Goal: Task Accomplishment & Management: Complete application form

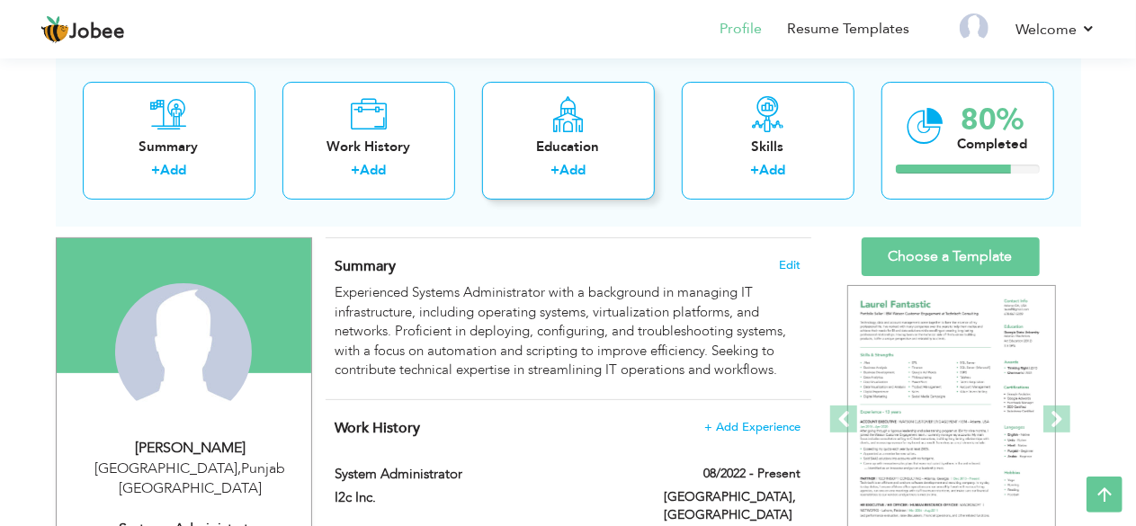
scroll to position [101, 0]
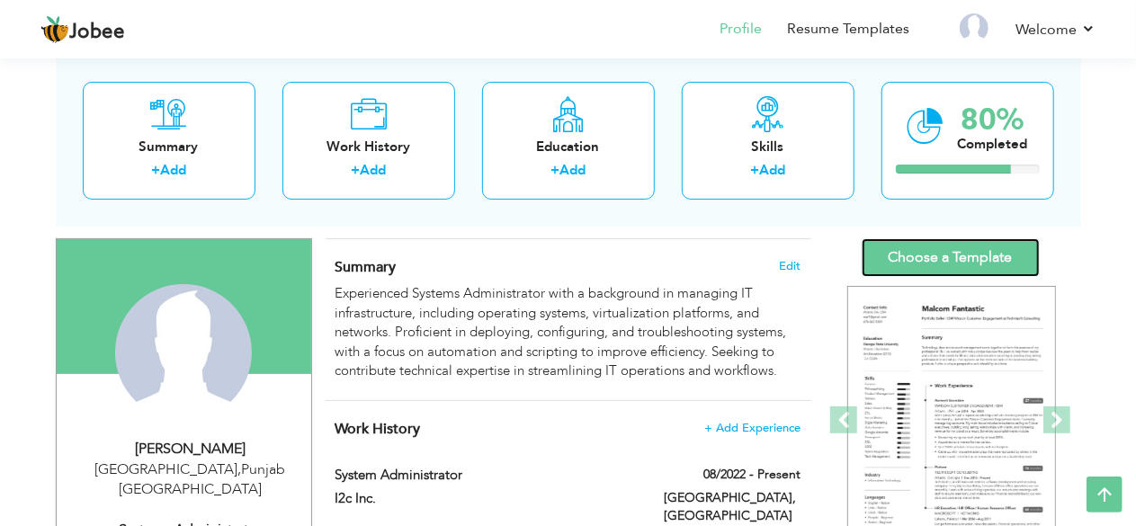
click at [925, 253] on link "Choose a Template" at bounding box center [951, 257] width 178 height 39
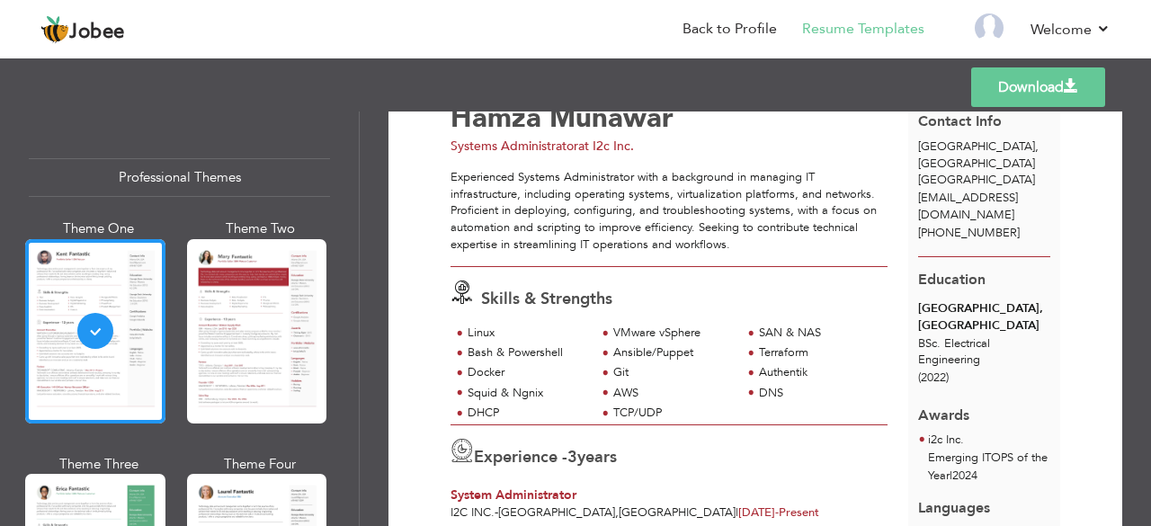
scroll to position [68, 0]
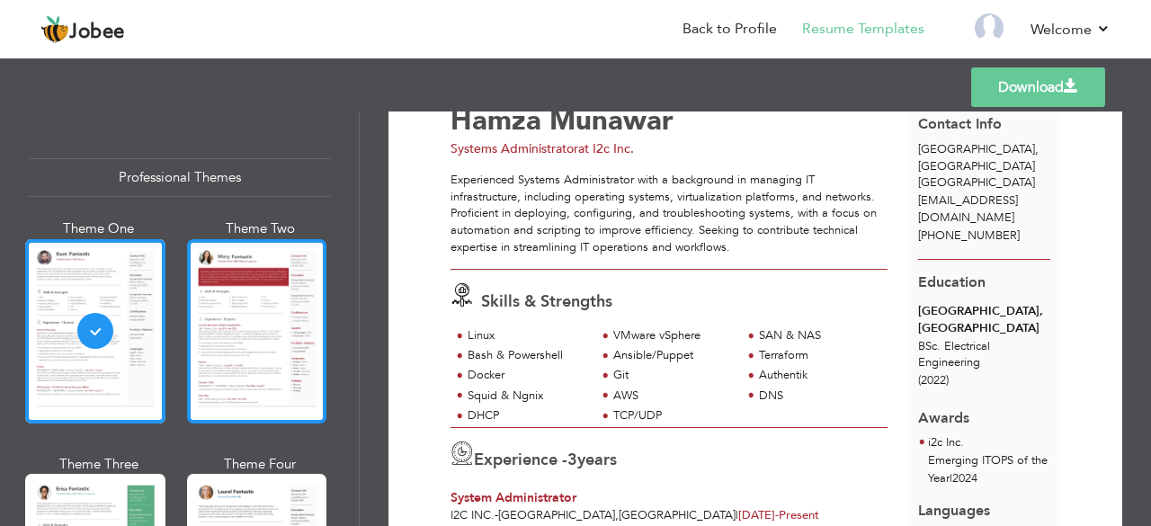
click at [294, 359] on div at bounding box center [257, 331] width 140 height 184
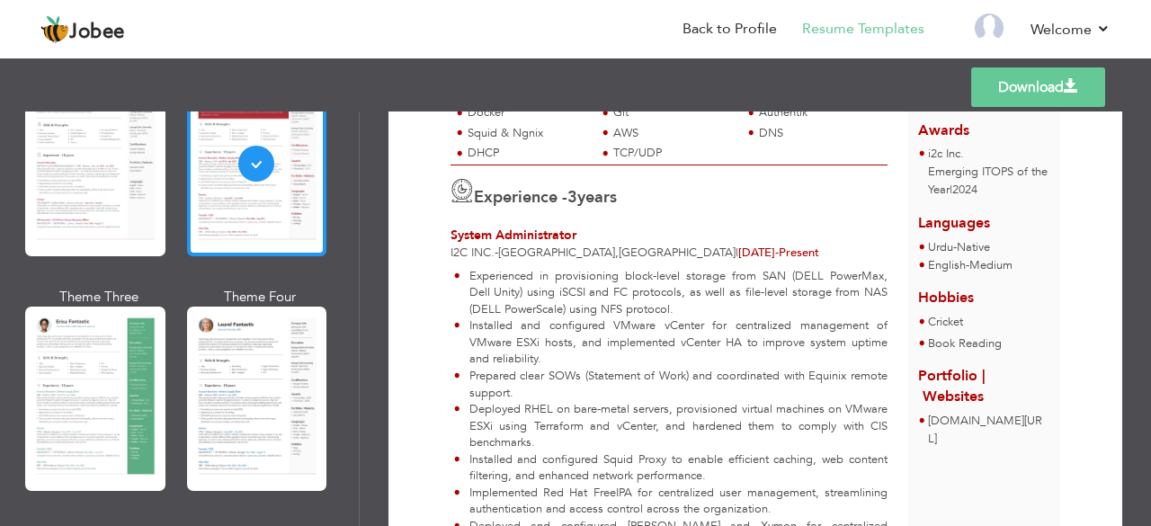
scroll to position [209, 0]
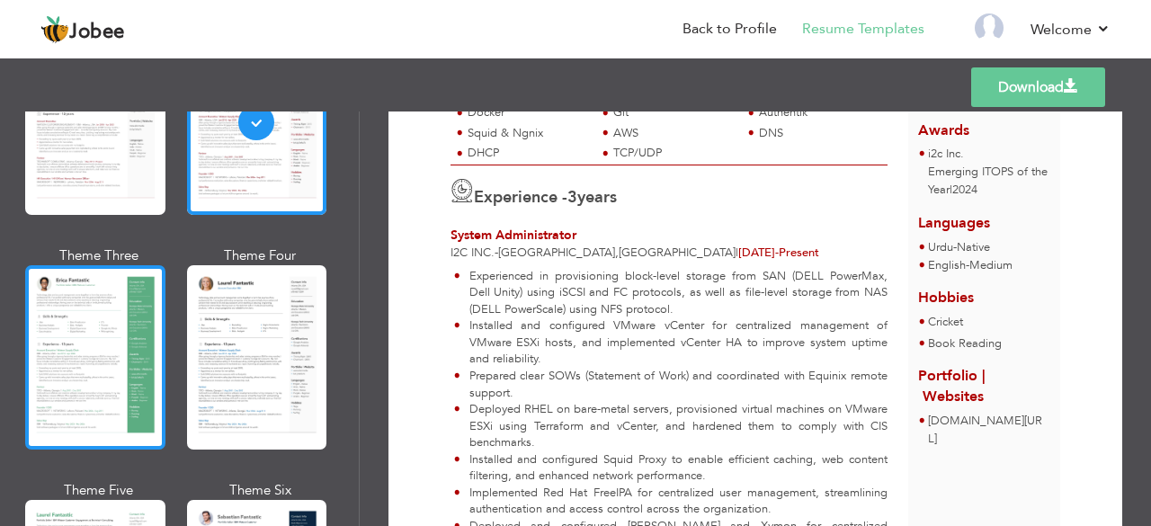
click at [79, 326] on div at bounding box center [95, 357] width 140 height 184
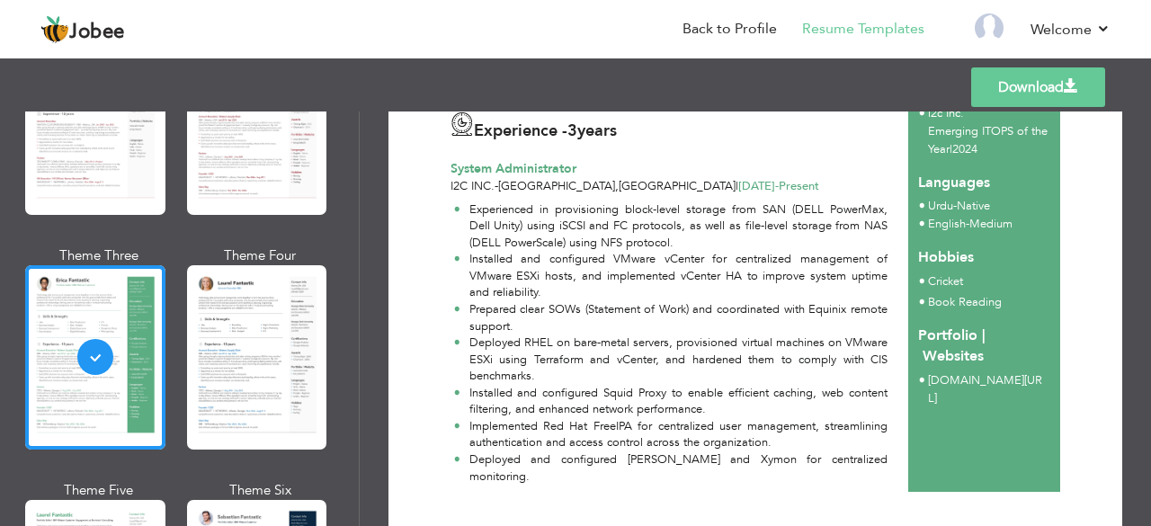
scroll to position [432, 0]
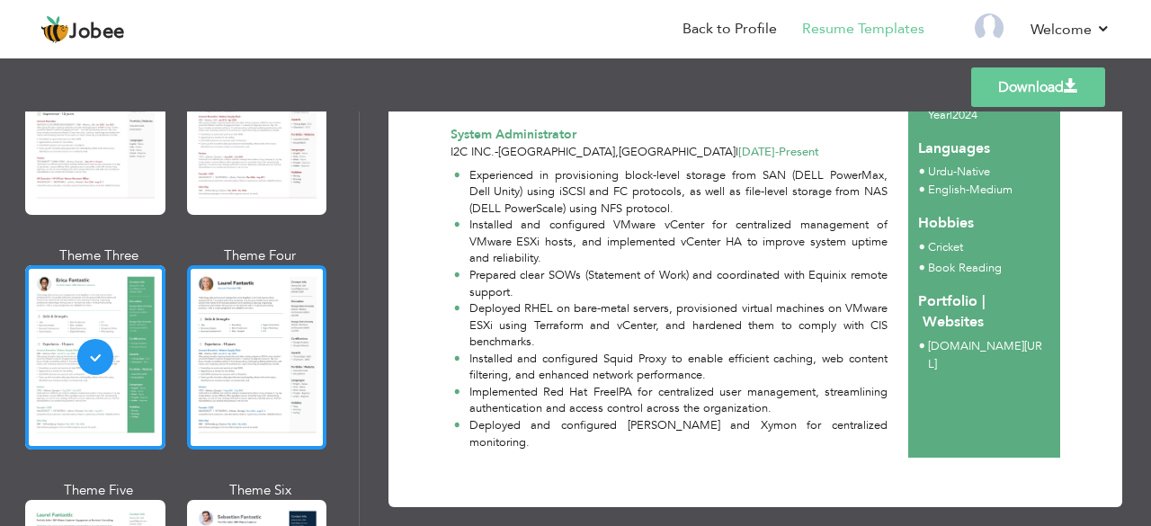
click at [261, 363] on div at bounding box center [257, 357] width 140 height 184
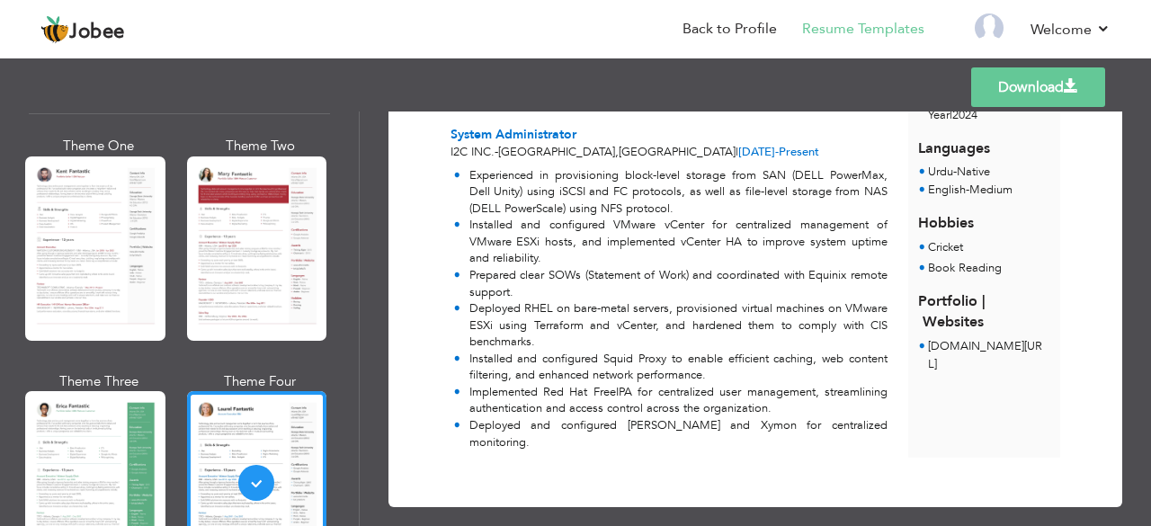
scroll to position [0, 0]
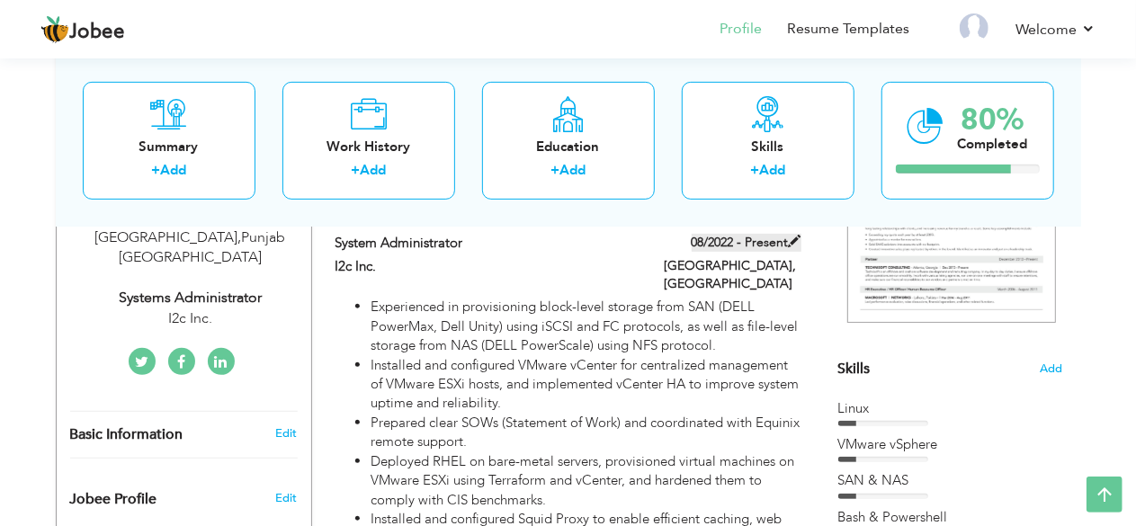
click at [801, 241] on span at bounding box center [795, 241] width 13 height 13
type input "System Administrator"
type input "I2c Inc."
type input "08/2022"
type input "[GEOGRAPHIC_DATA]"
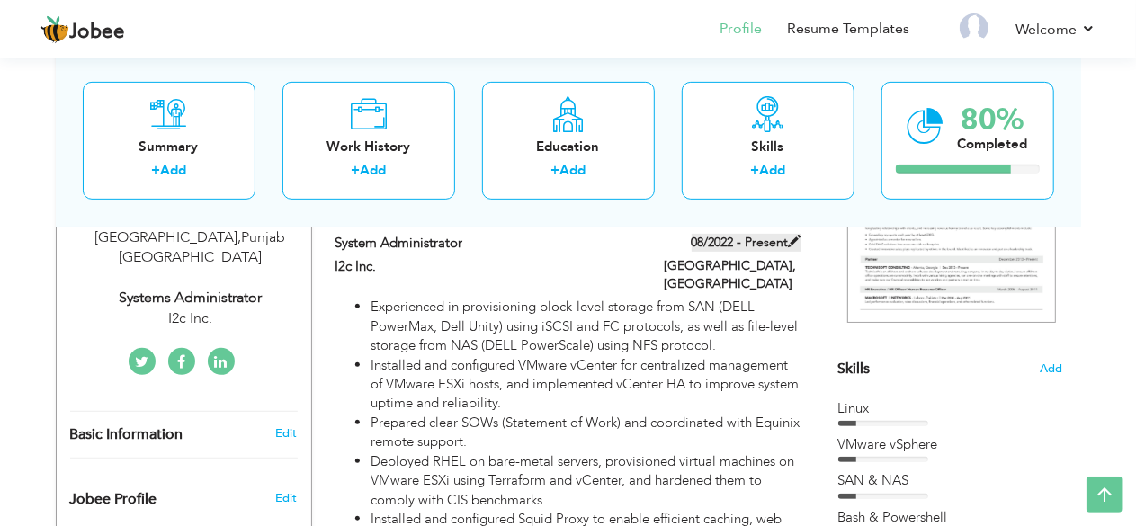
type input "[GEOGRAPHIC_DATA]"
checkbox input "true"
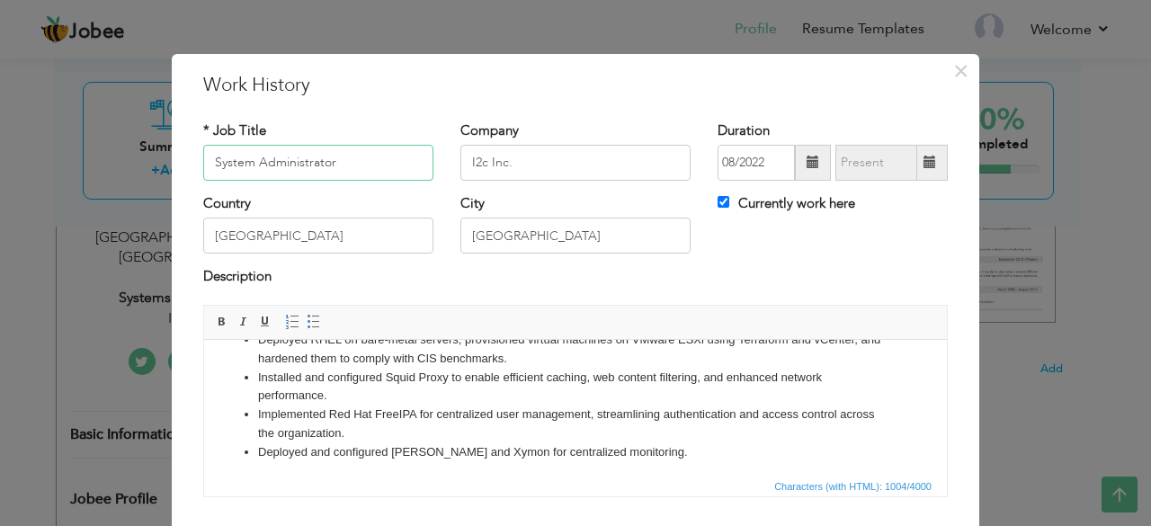
scroll to position [125, 0]
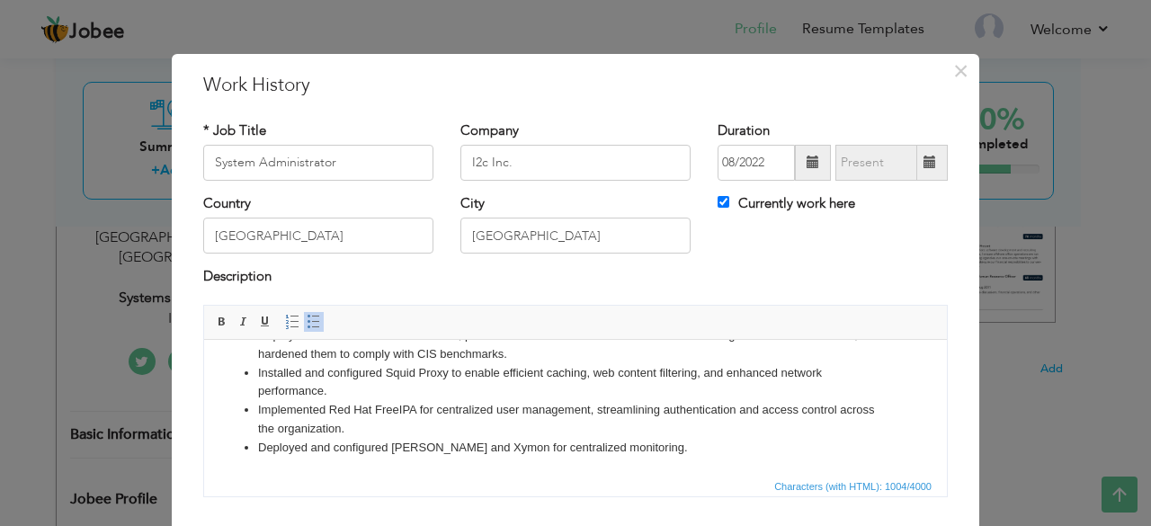
click at [658, 438] on li "Deployed and configured [PERSON_NAME] and Xymon for centralized monitoring." at bounding box center [575, 447] width 635 height 19
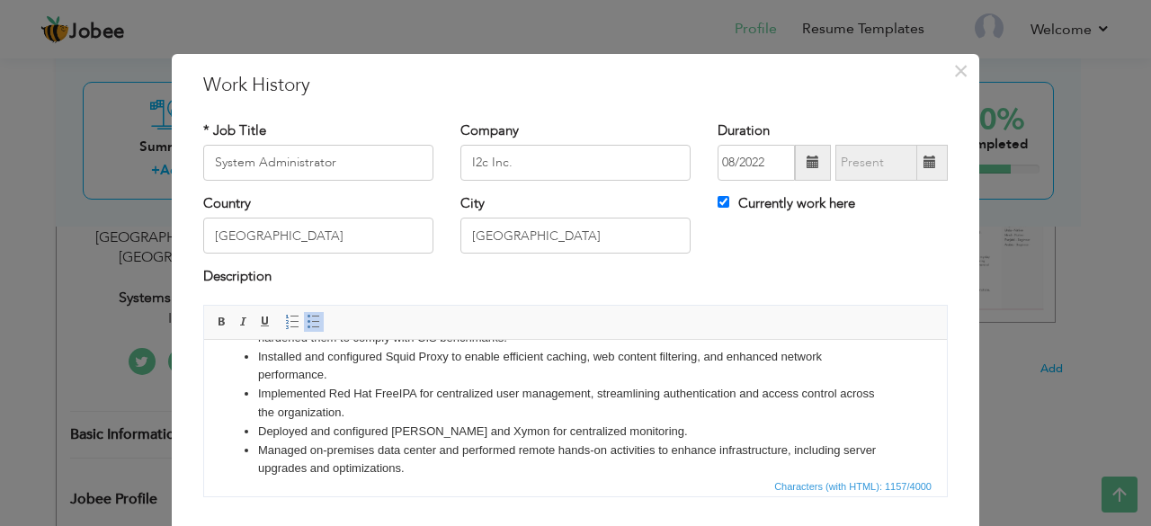
click at [655, 452] on li "Managed on-premises data center and performed remote hands-on activities to enh…" at bounding box center [575, 460] width 635 height 38
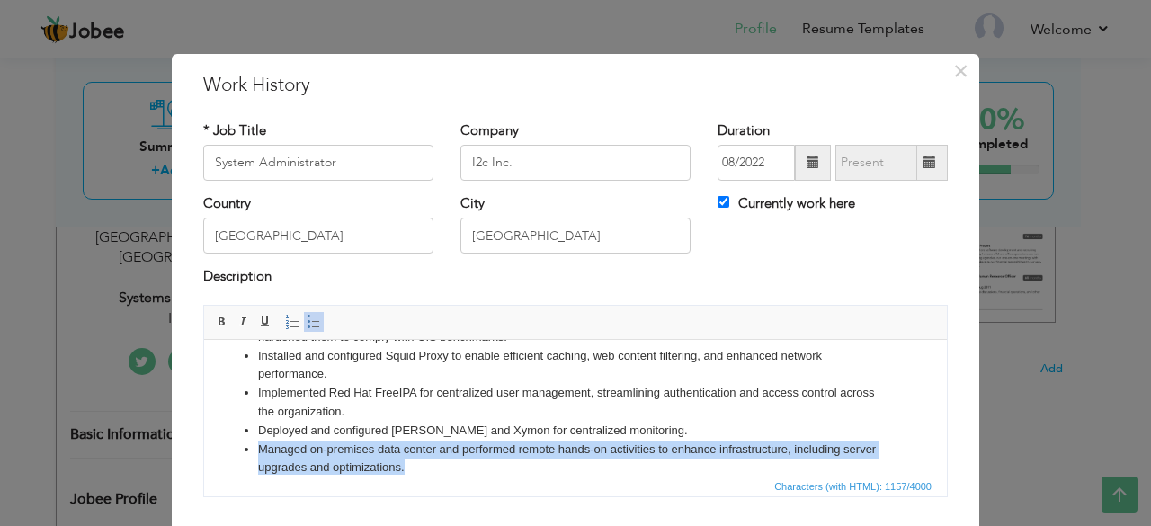
drag, startPoint x: 442, startPoint y: 467, endPoint x: 256, endPoint y: 449, distance: 186.2
click at [256, 449] on ul "Experienced in provisioning block-level storage from SAN (DELL PowerMax, Dell U…" at bounding box center [575, 346] width 707 height 262
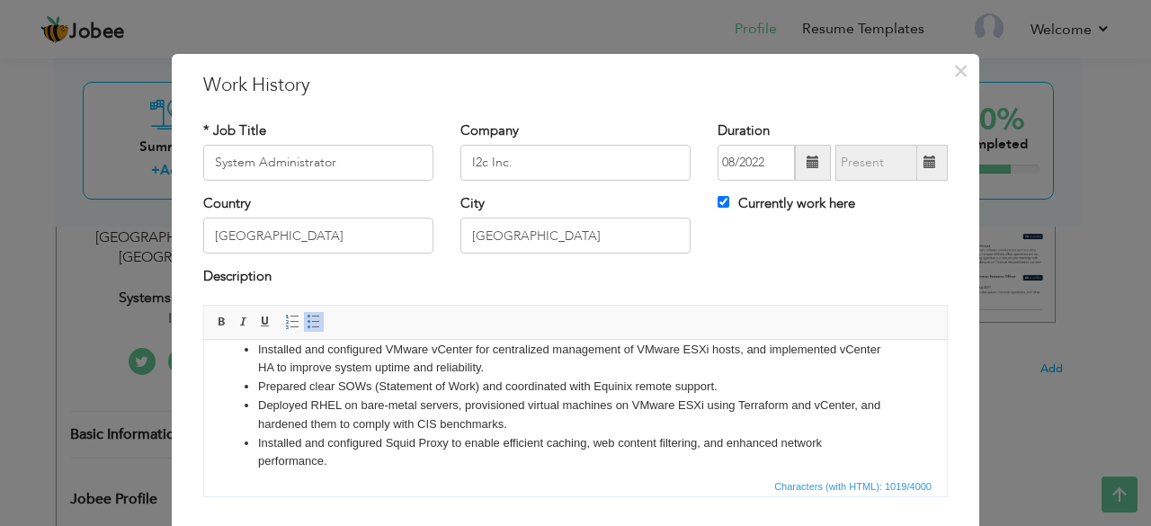
scroll to position [54, 0]
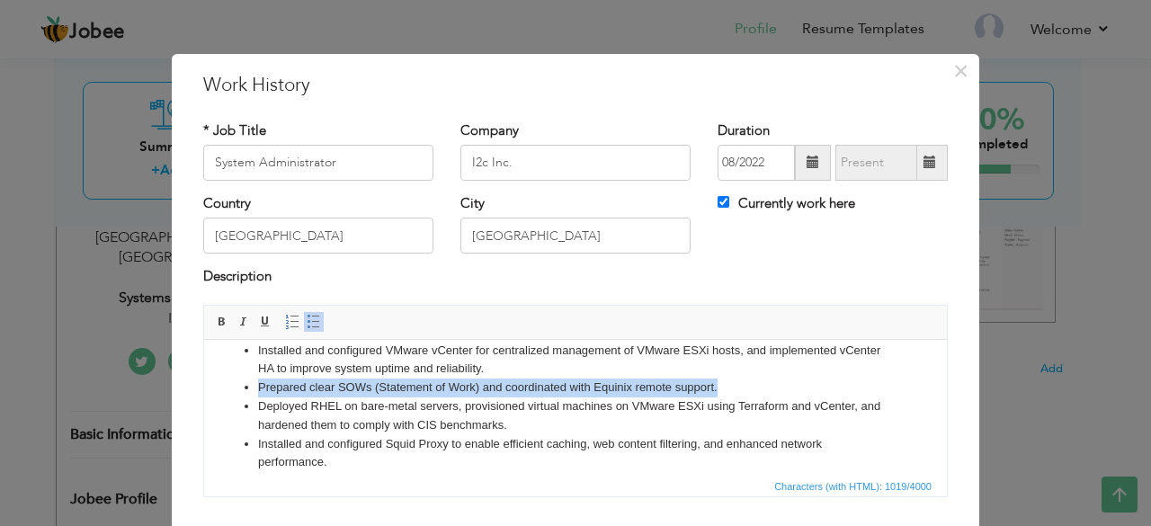
drag, startPoint x: 731, startPoint y: 382, endPoint x: 256, endPoint y: 384, distance: 474.9
click at [256, 384] on ul "Experienced in provisioning block-level storage from SAN (DELL PowerMax, Dell U…" at bounding box center [575, 424] width 707 height 243
copy li "Prepared clear SOWs (Statement of Work) and coordinated with Equinix remote sup…"
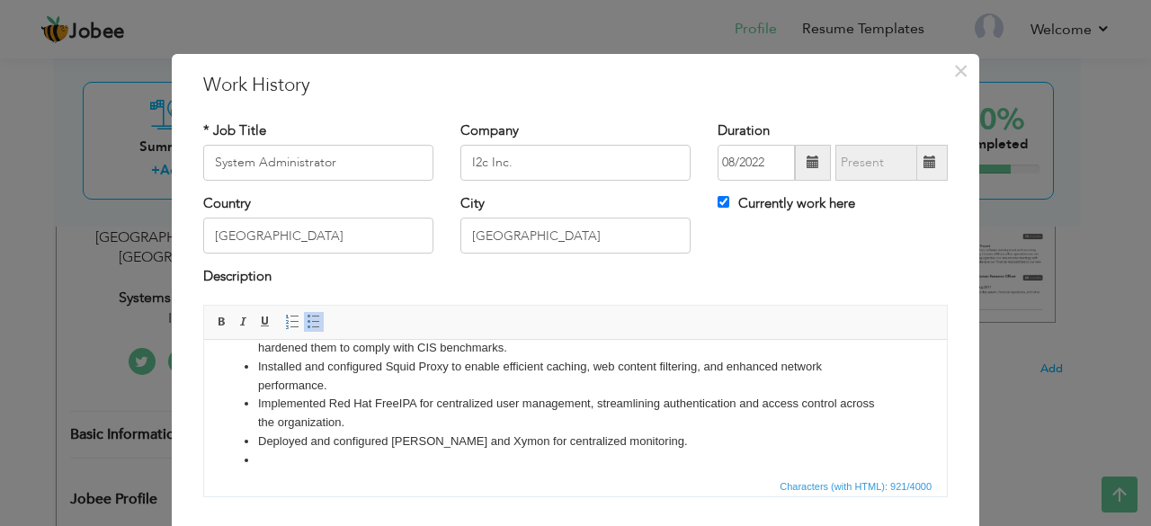
scroll to position [113, 0]
click at [818, 452] on li at bounding box center [575, 459] width 635 height 19
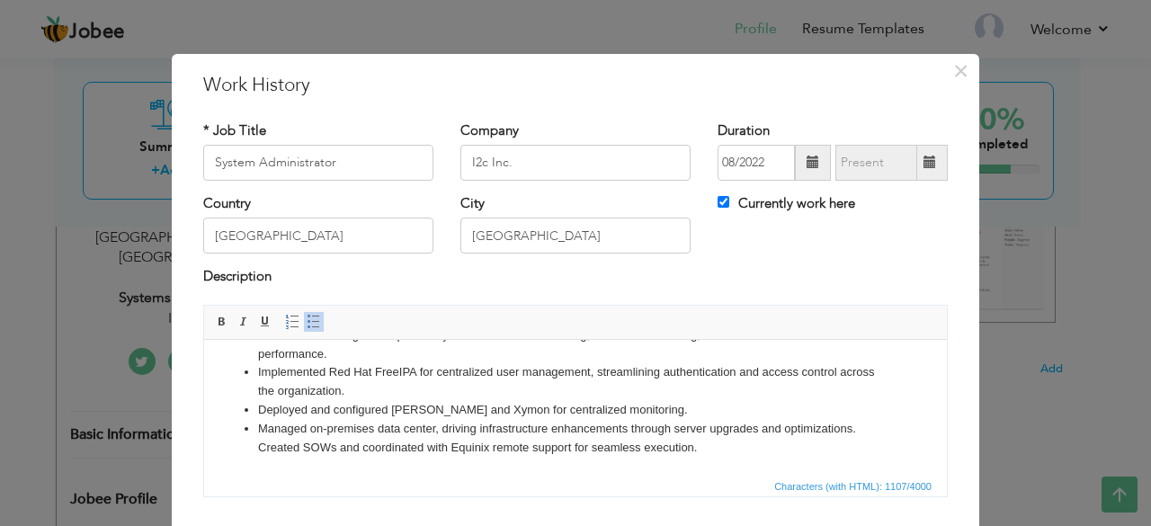
scroll to position [115, 0]
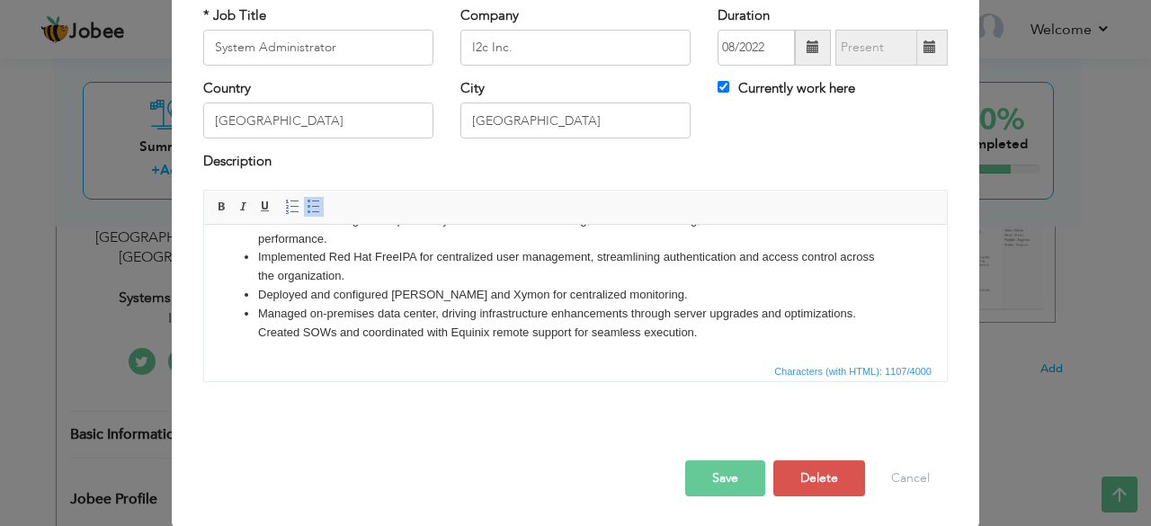
click at [723, 479] on button "Save" at bounding box center [725, 479] width 80 height 36
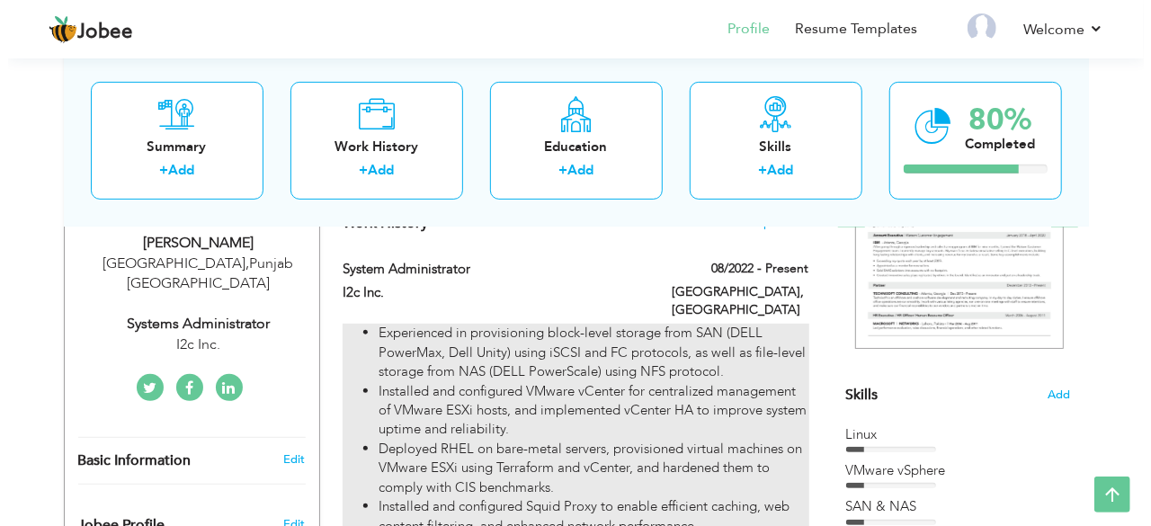
scroll to position [306, 0]
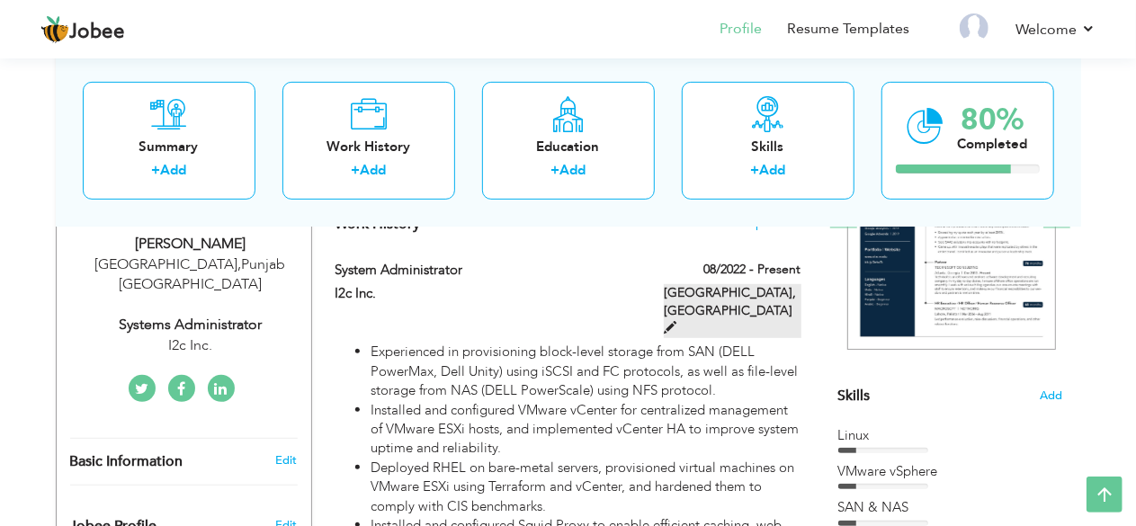
click at [676, 321] on span at bounding box center [670, 327] width 13 height 13
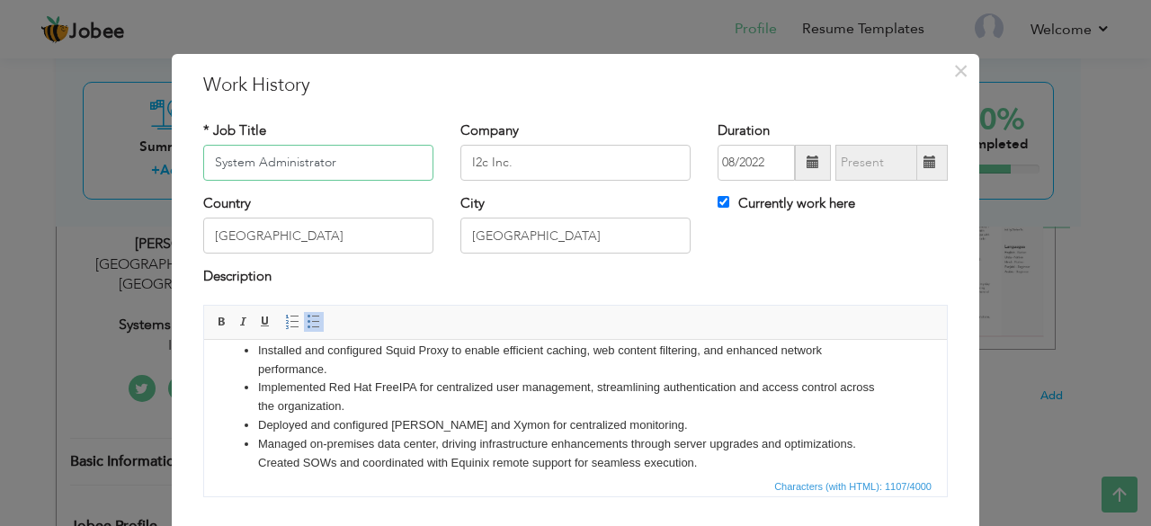
scroll to position [144, 0]
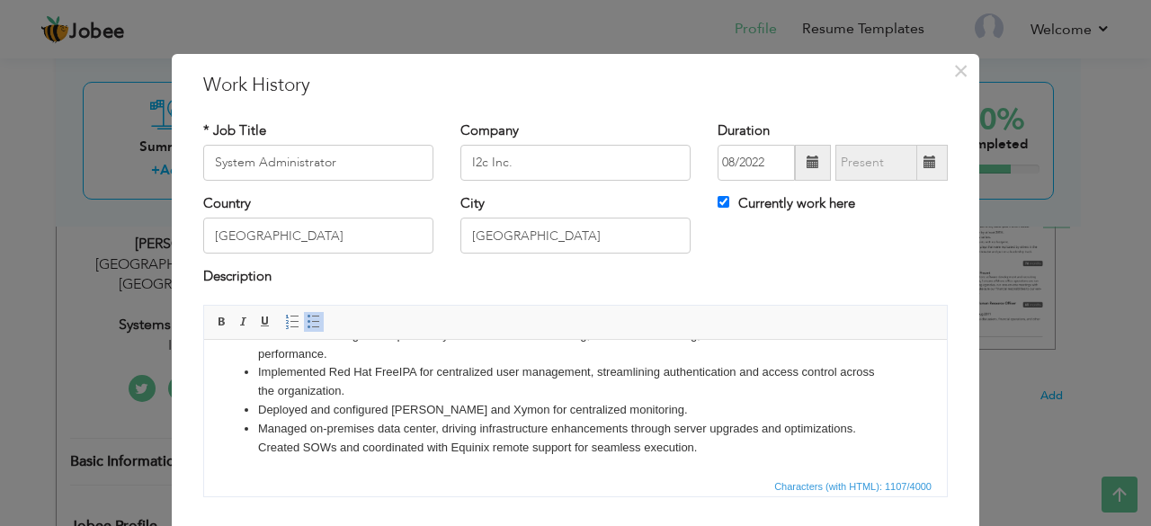
click at [707, 438] on li "Managed on-premises data center, driving infrastructure enhancements through se…" at bounding box center [575, 438] width 635 height 38
click at [340, 464] on li "Provide system support to internal and external clients." at bounding box center [575, 465] width 635 height 19
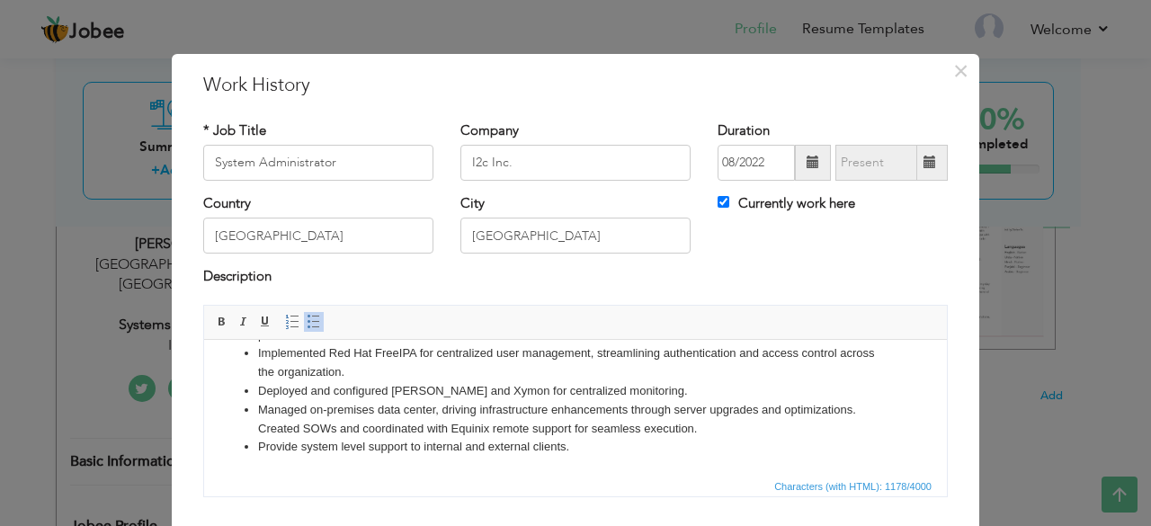
scroll to position [115, 0]
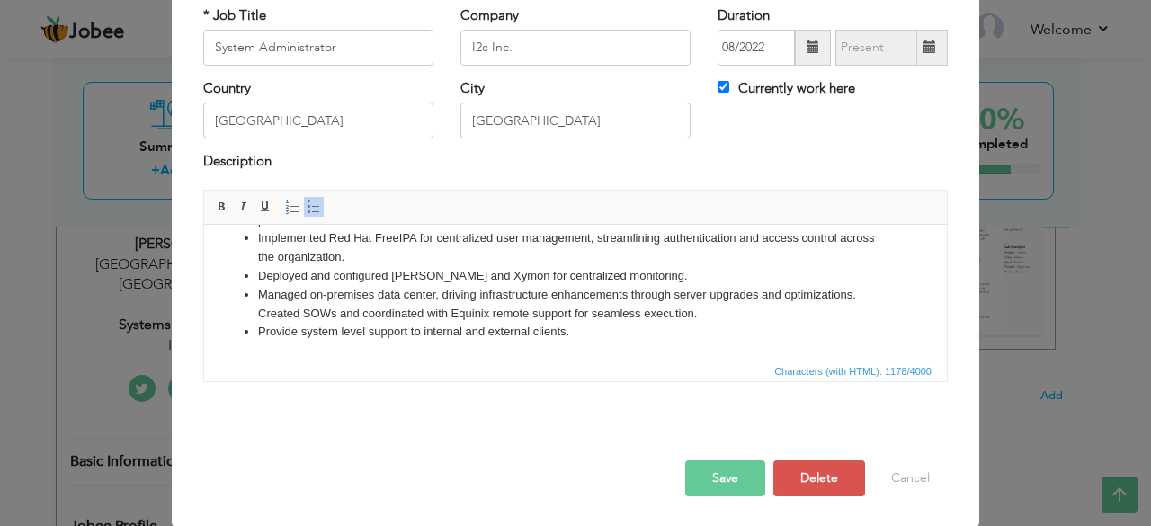
click at [706, 484] on button "Save" at bounding box center [725, 479] width 80 height 36
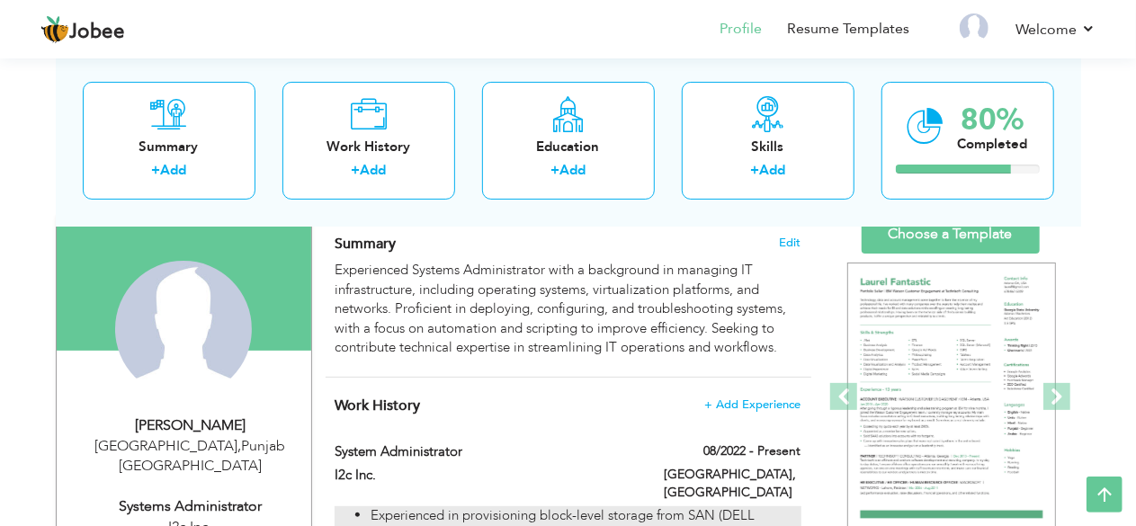
scroll to position [123, 0]
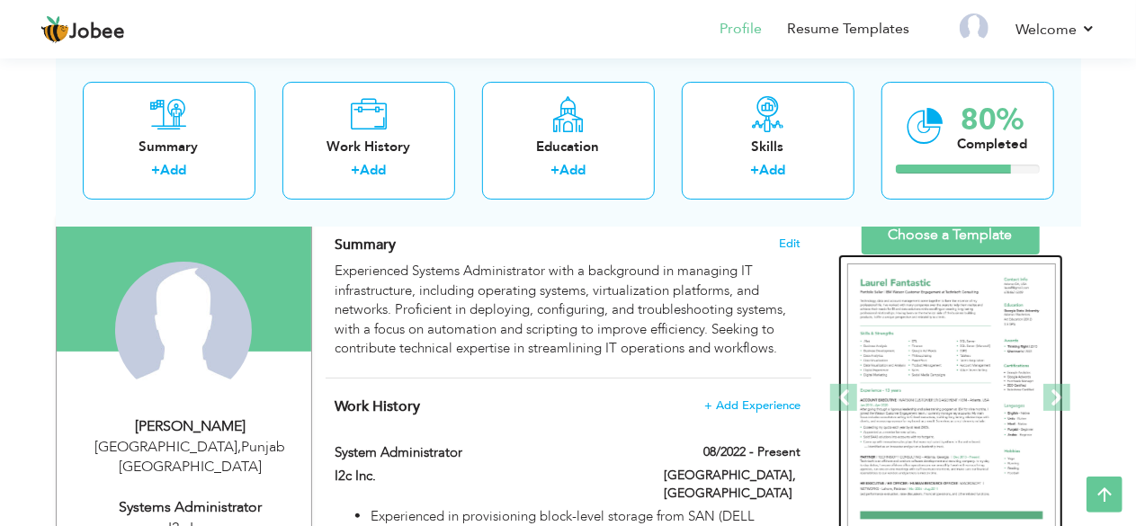
click at [924, 366] on img at bounding box center [951, 399] width 209 height 270
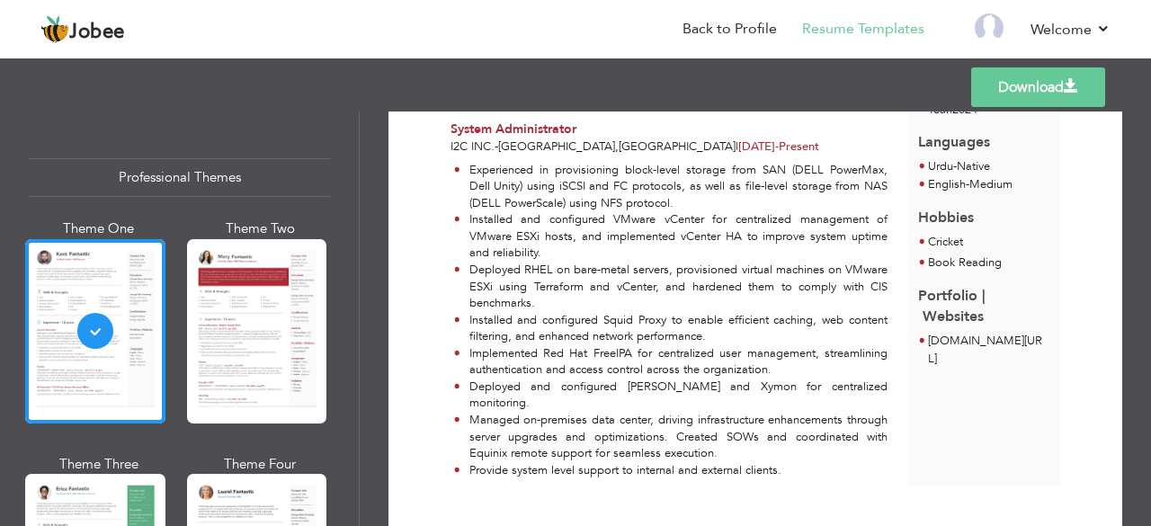
scroll to position [440, 0]
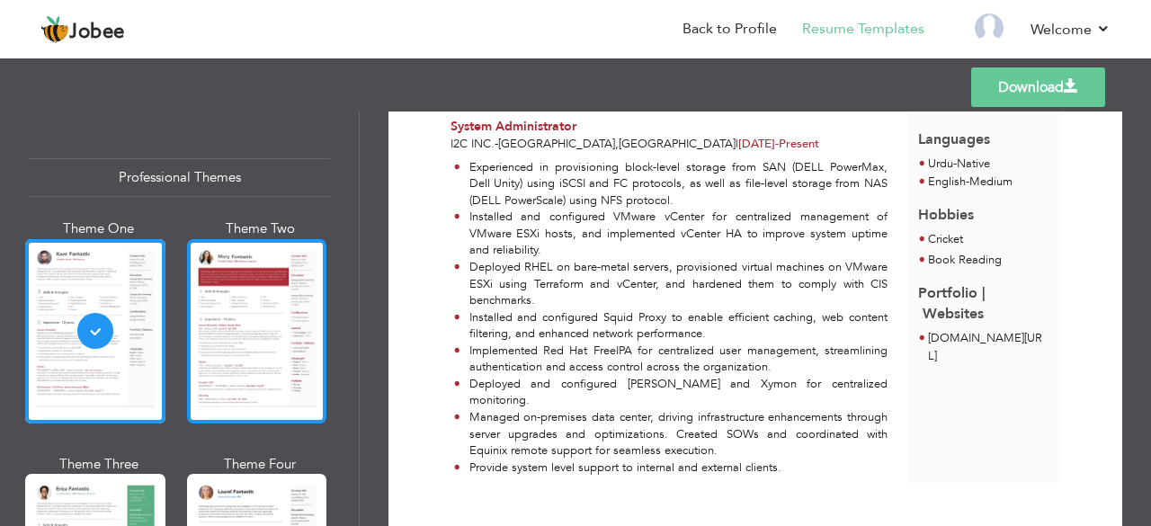
click at [284, 302] on div at bounding box center [257, 331] width 140 height 184
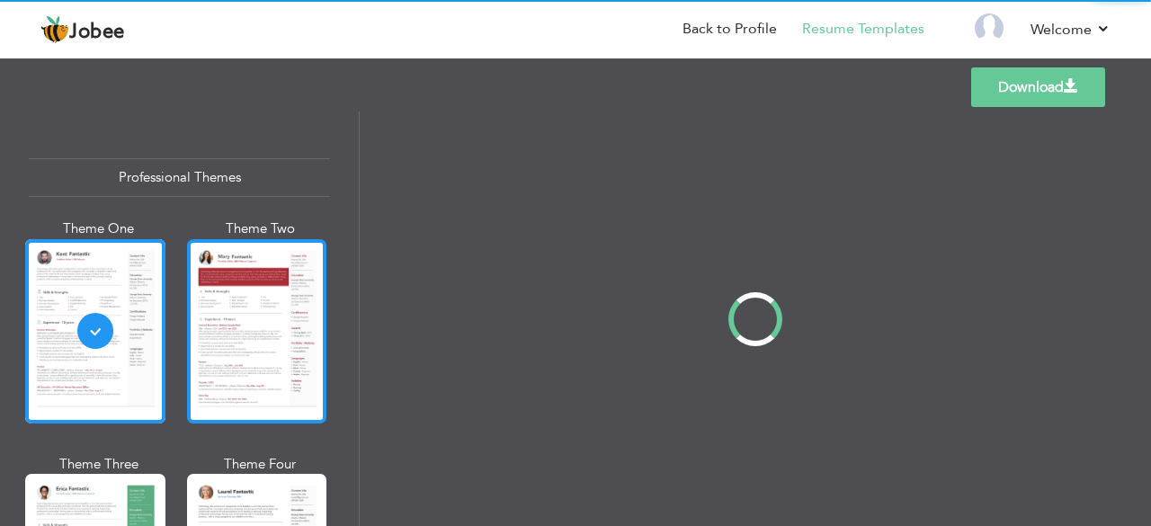
scroll to position [0, 0]
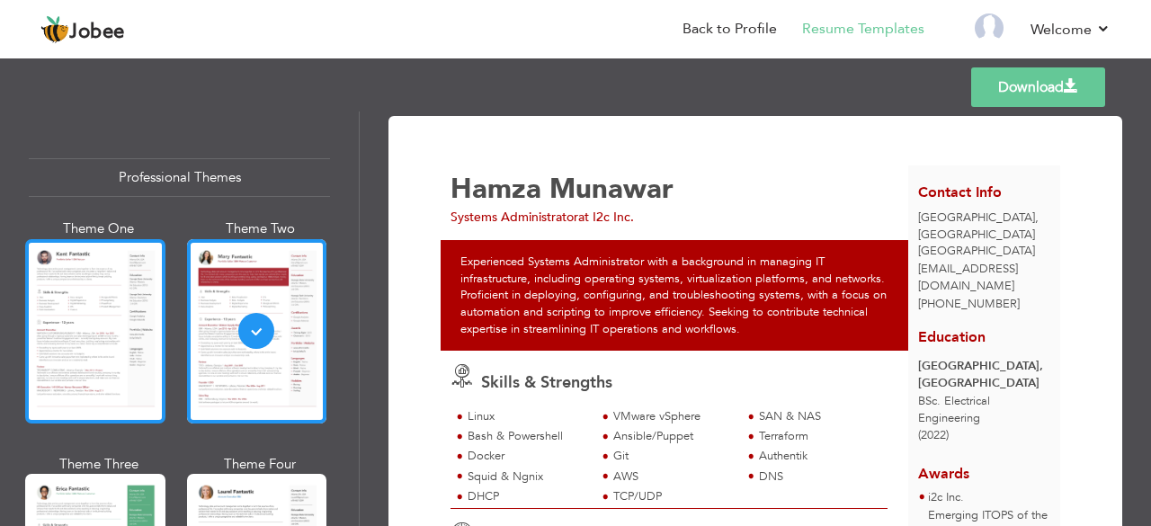
click at [88, 324] on div at bounding box center [95, 331] width 140 height 184
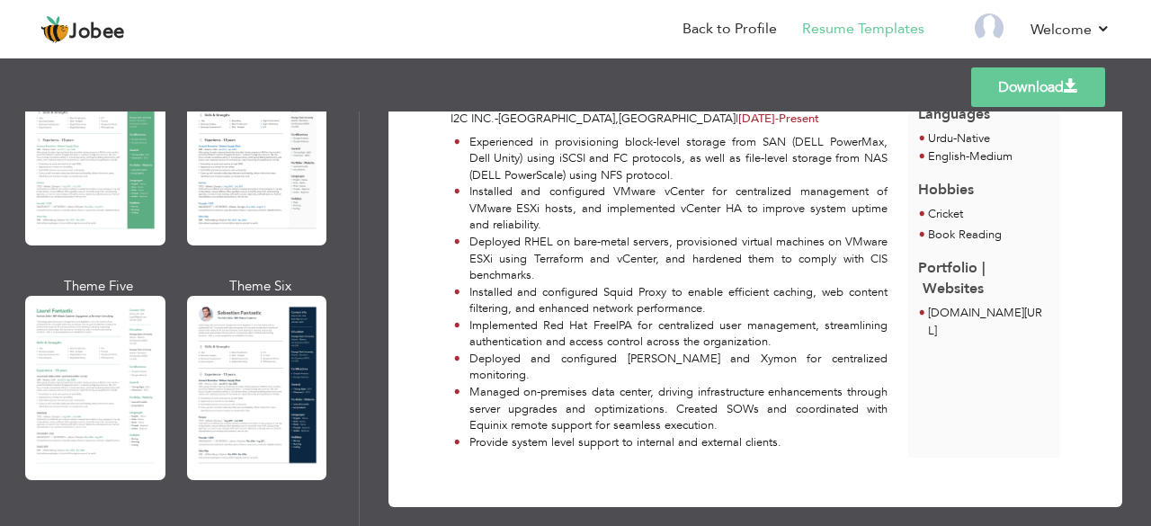
scroll to position [414, 0]
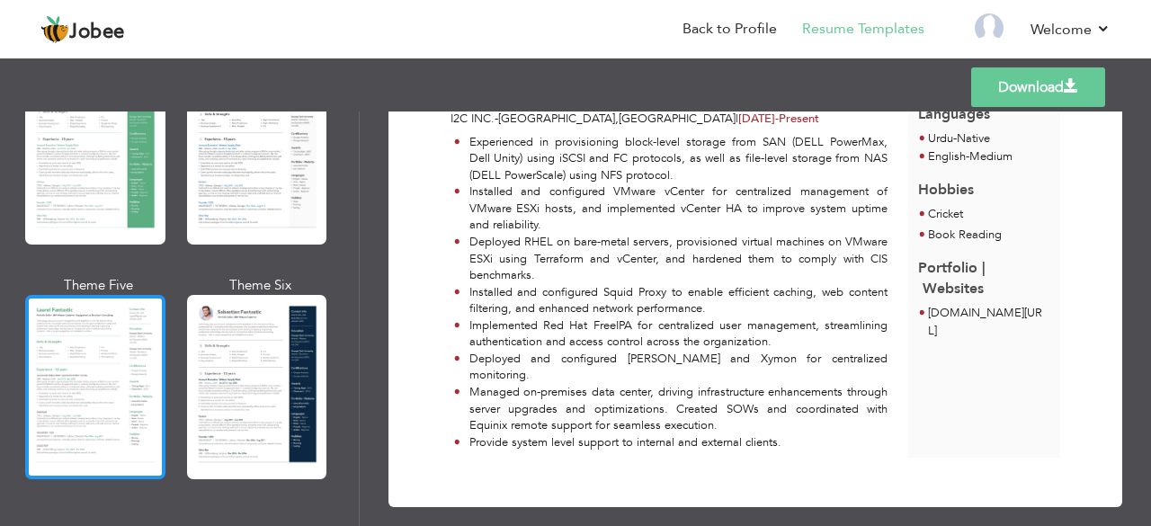
click at [113, 361] on div at bounding box center [95, 387] width 140 height 184
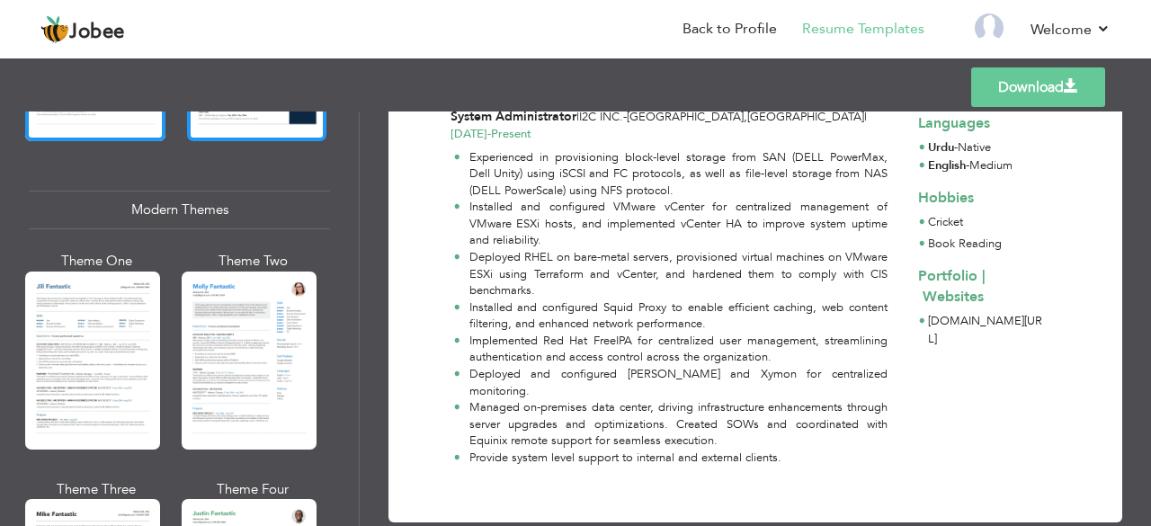
scroll to position [838, 0]
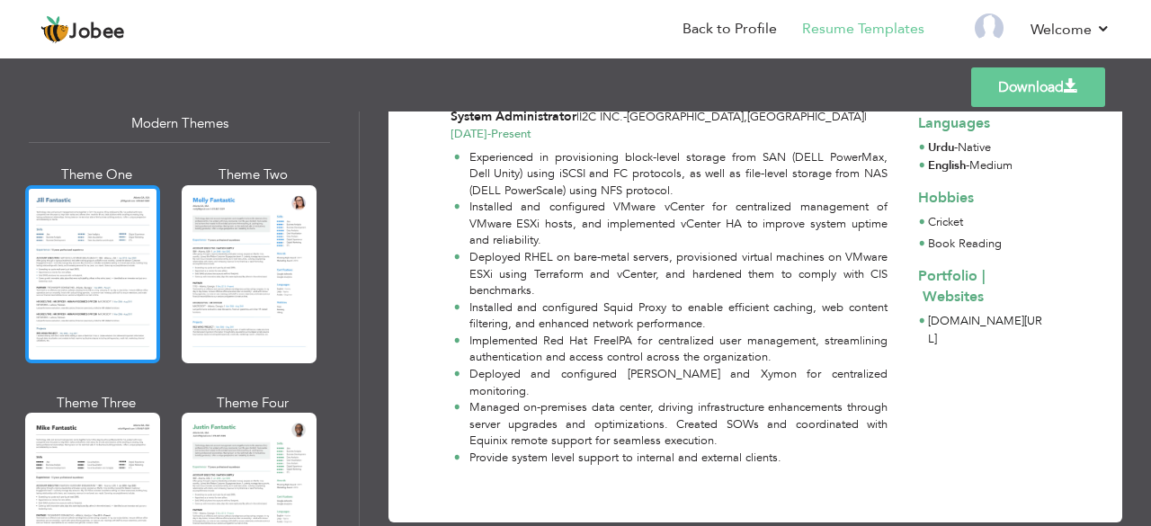
click at [119, 280] on div at bounding box center [92, 274] width 135 height 178
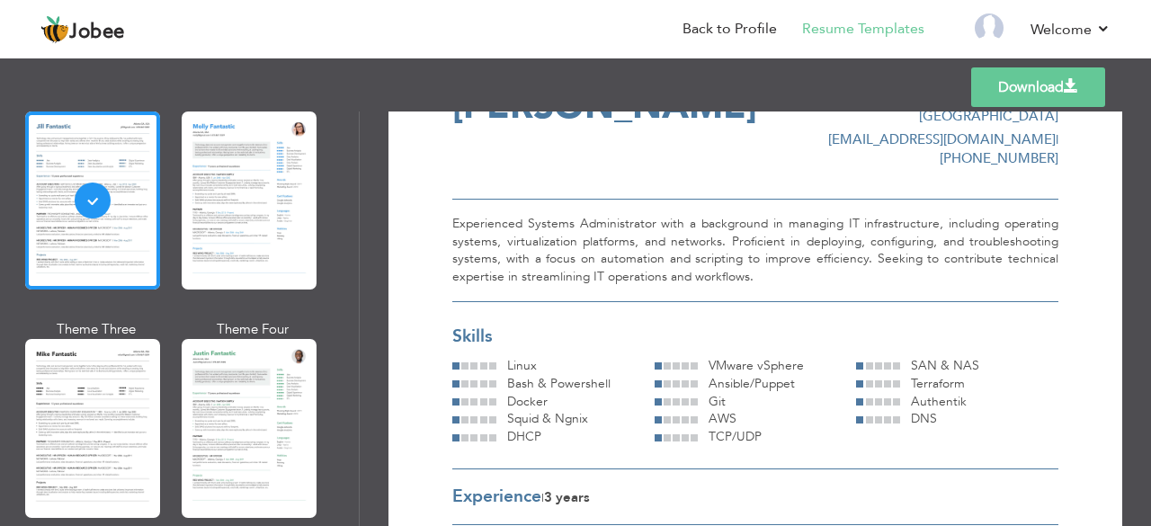
scroll to position [918, 0]
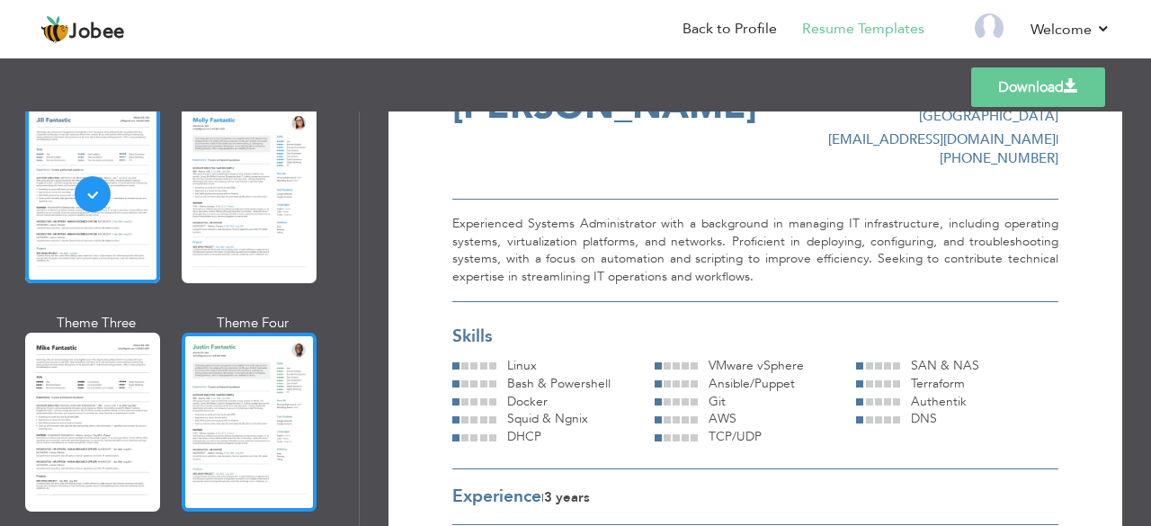
click at [246, 373] on div at bounding box center [249, 422] width 135 height 178
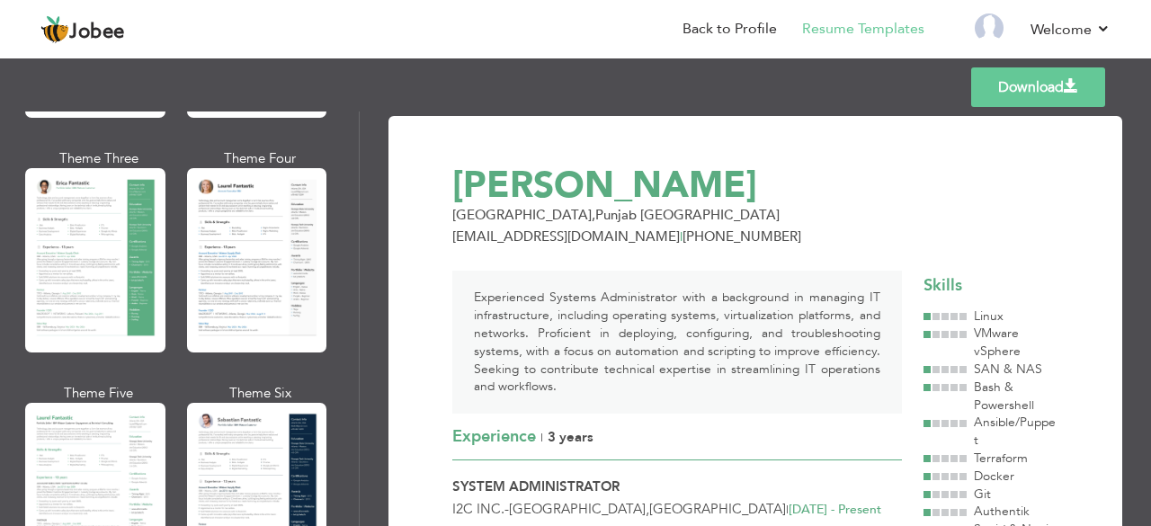
scroll to position [0, 0]
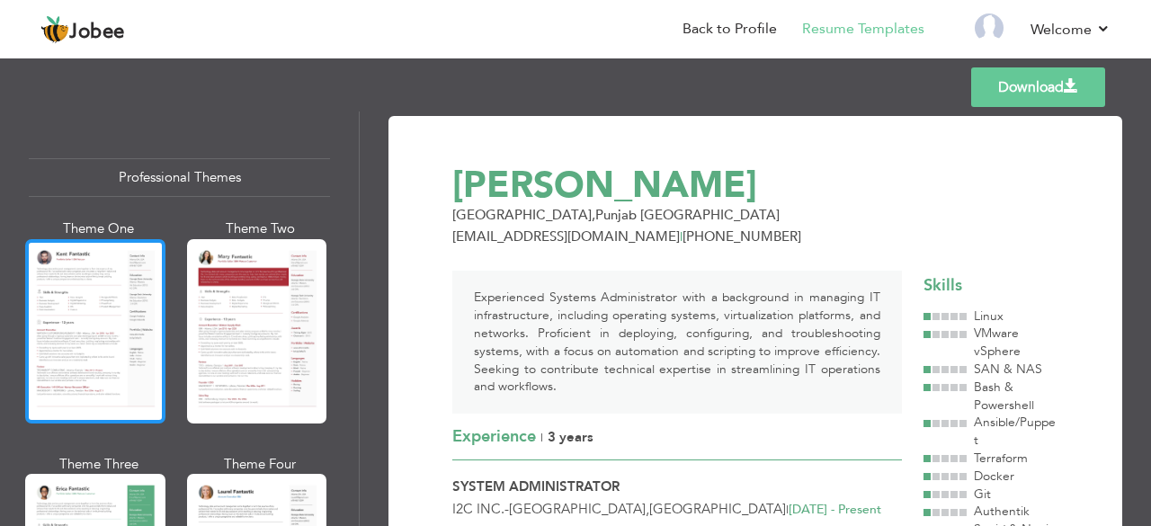
click at [119, 345] on div at bounding box center [95, 331] width 140 height 184
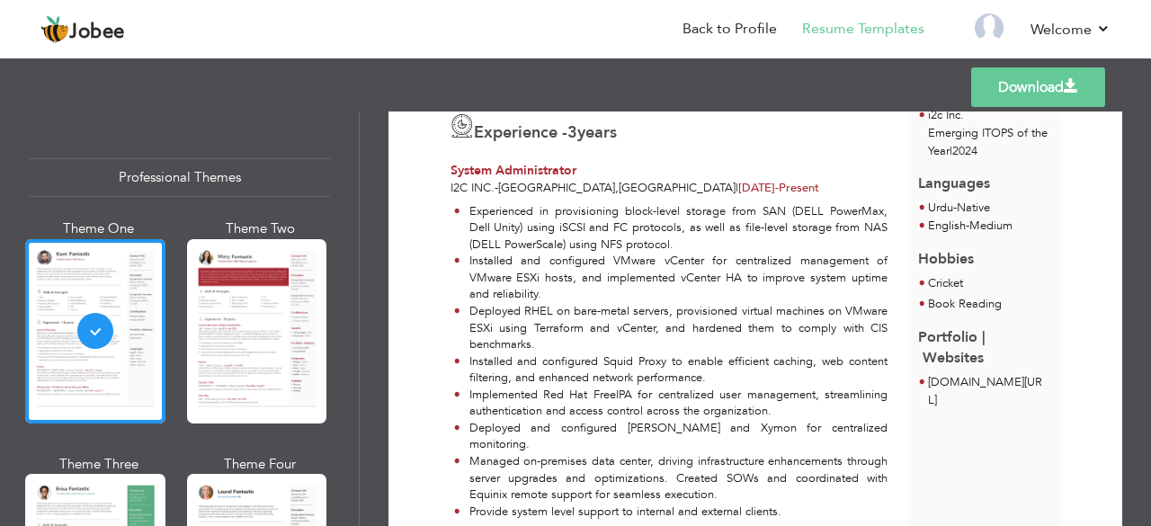
scroll to position [465, 0]
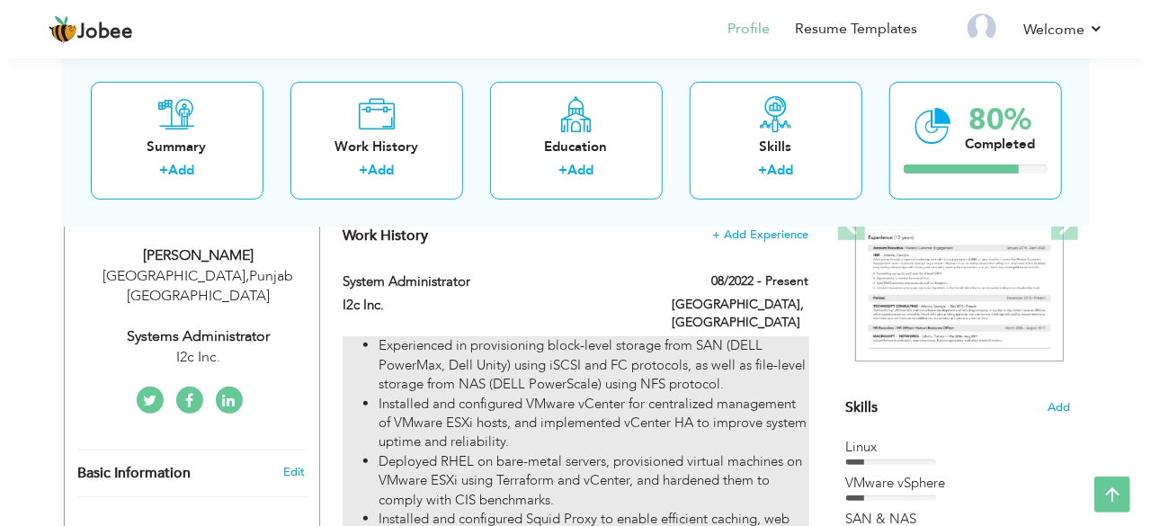
scroll to position [292, 0]
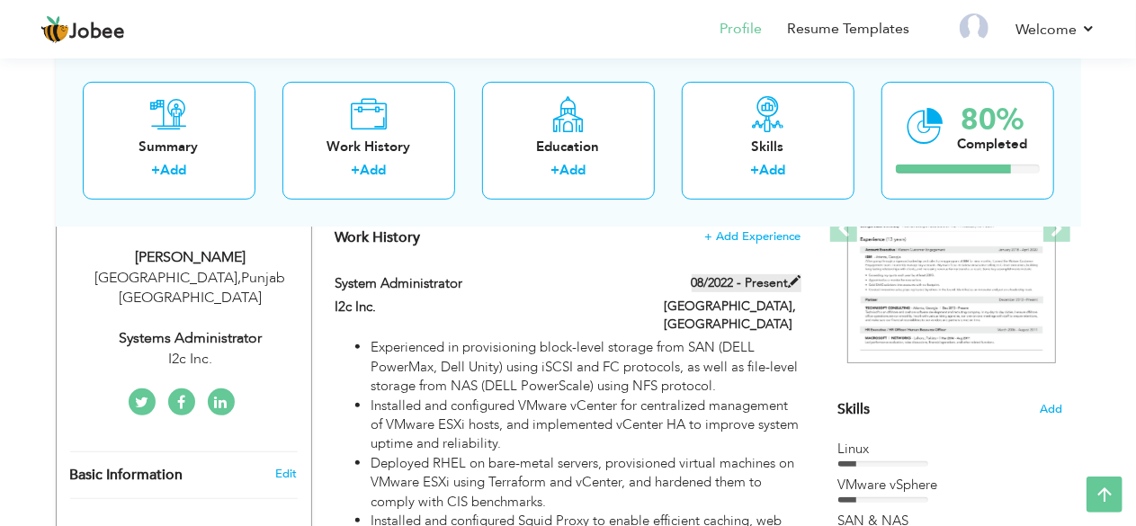
click at [799, 280] on span at bounding box center [795, 281] width 13 height 13
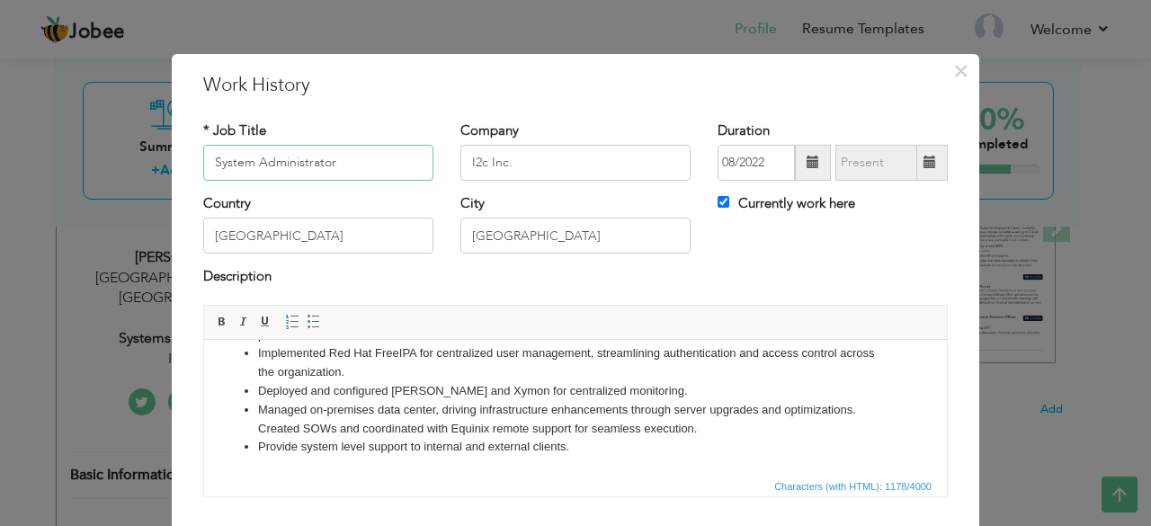
scroll to position [115, 0]
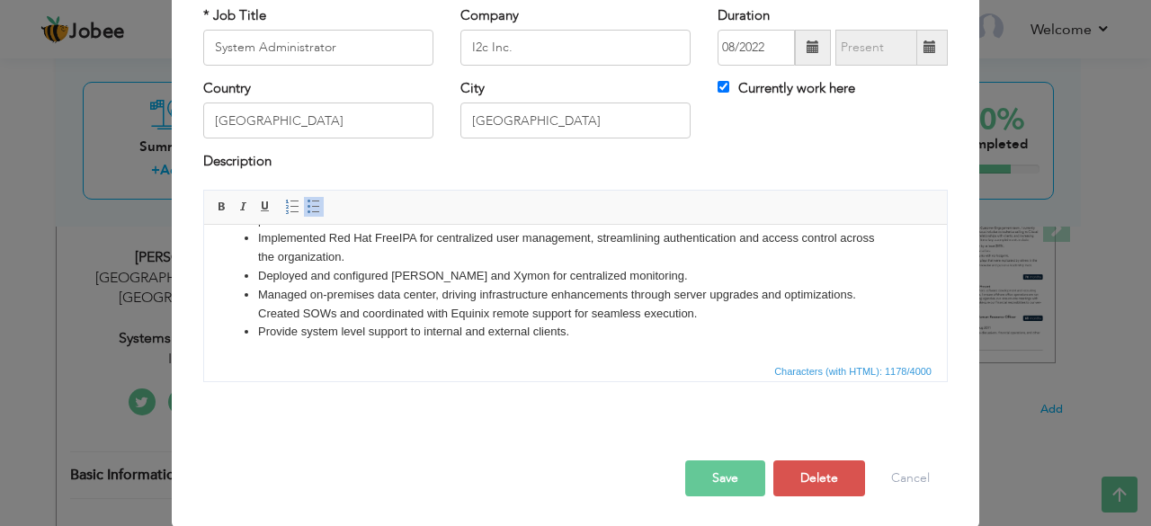
click at [598, 329] on li "Provide system level support to internal and external clients." at bounding box center [575, 331] width 635 height 19
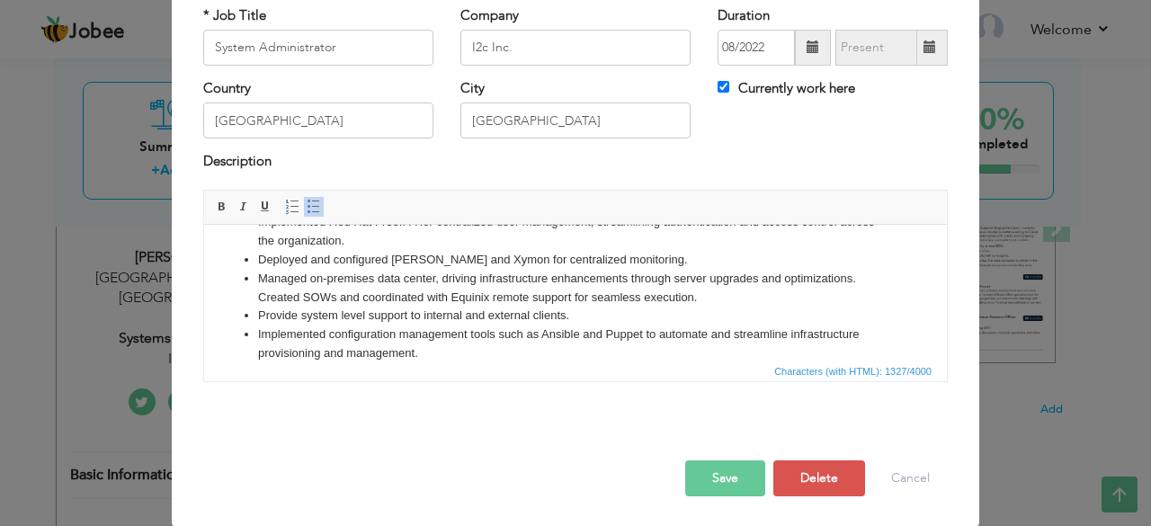
click at [715, 335] on li "Implemented configuration management tools such as Ansible and Puppet to automa…" at bounding box center [575, 344] width 635 height 38
click at [711, 333] on li "Implemented configuration management tools such as Ansible and Puppet to automa…" at bounding box center [575, 344] width 635 height 38
paste body
click at [418, 354] on li "Implemented configuration management tools such as Ansible and Puppet to automa…" at bounding box center [575, 344] width 635 height 38
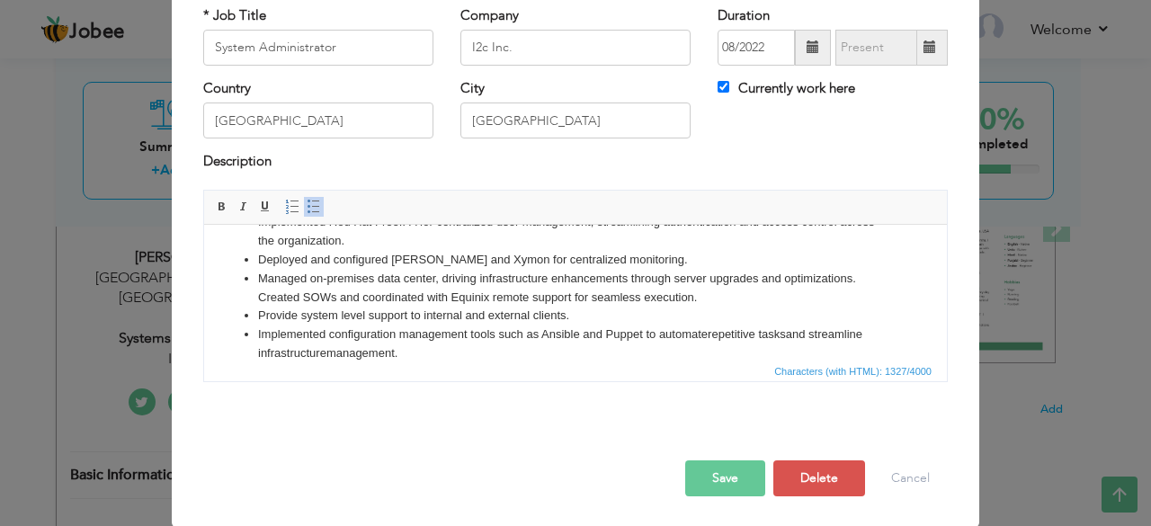
click at [709, 475] on button "Save" at bounding box center [725, 479] width 80 height 36
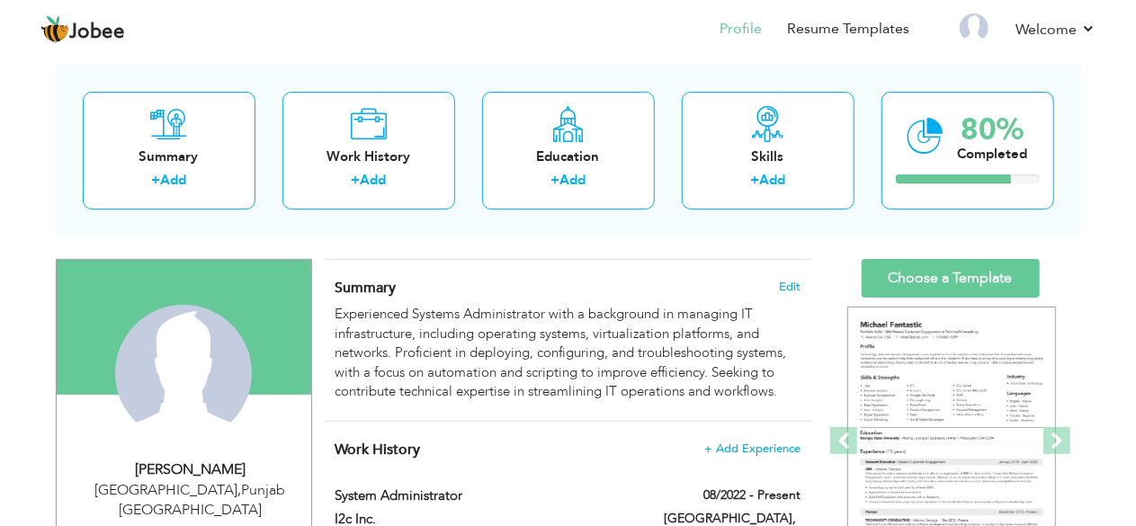
scroll to position [81, 0]
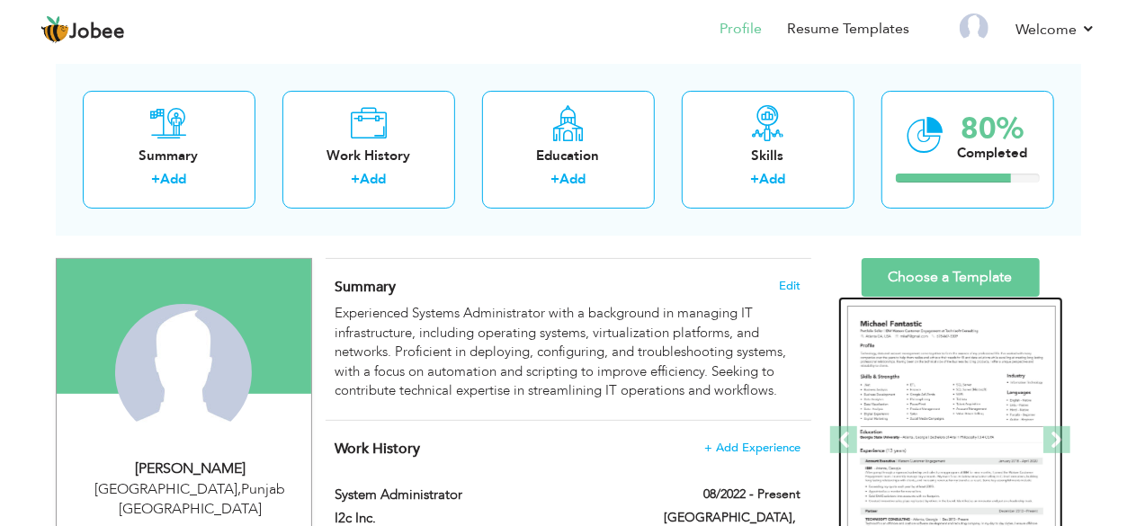
click at [942, 339] on img at bounding box center [951, 441] width 209 height 270
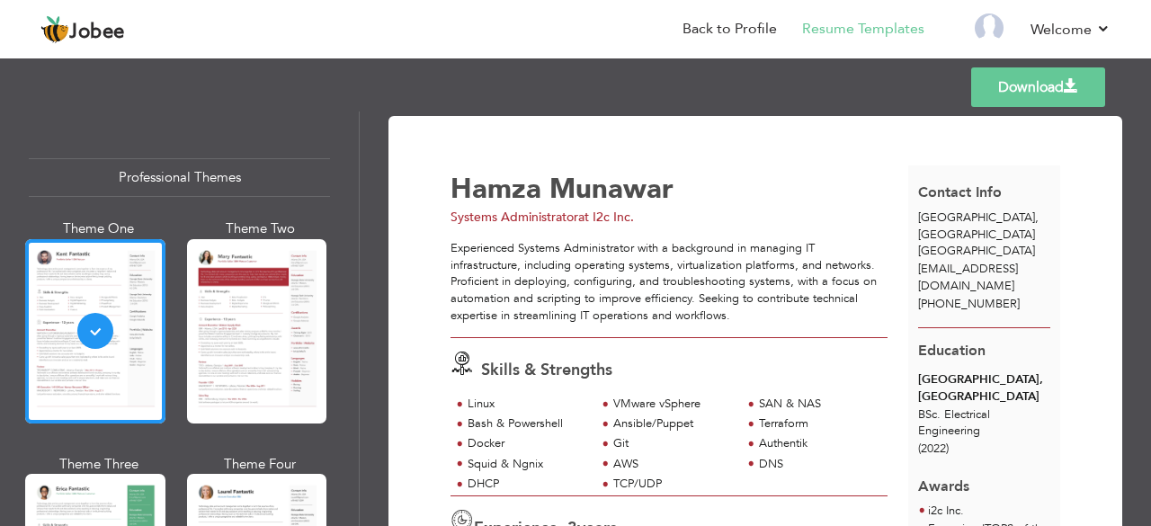
click at [940, 261] on span "[EMAIL_ADDRESS][DOMAIN_NAME]" at bounding box center [968, 277] width 100 height 33
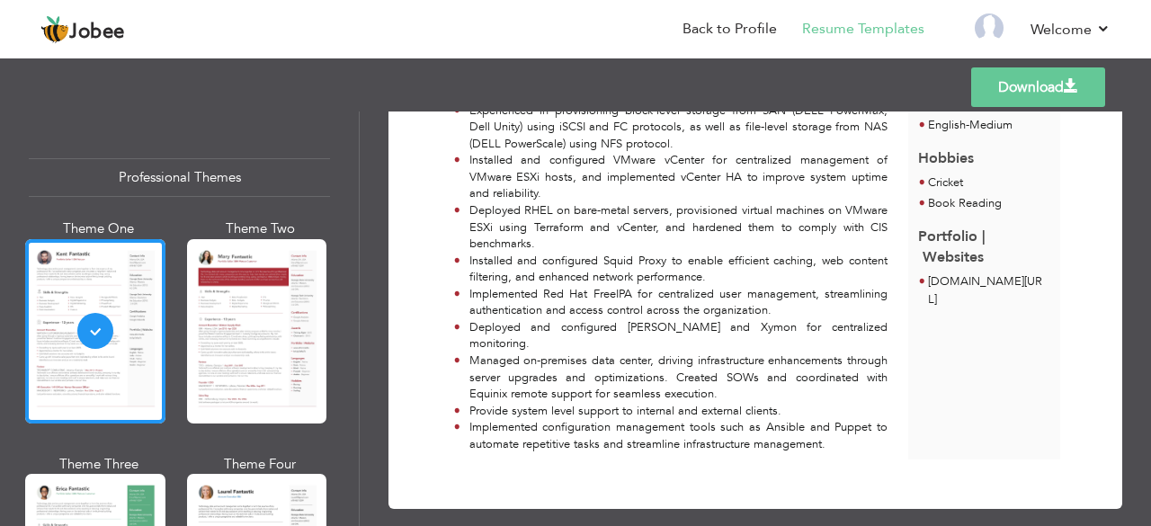
scroll to position [498, 0]
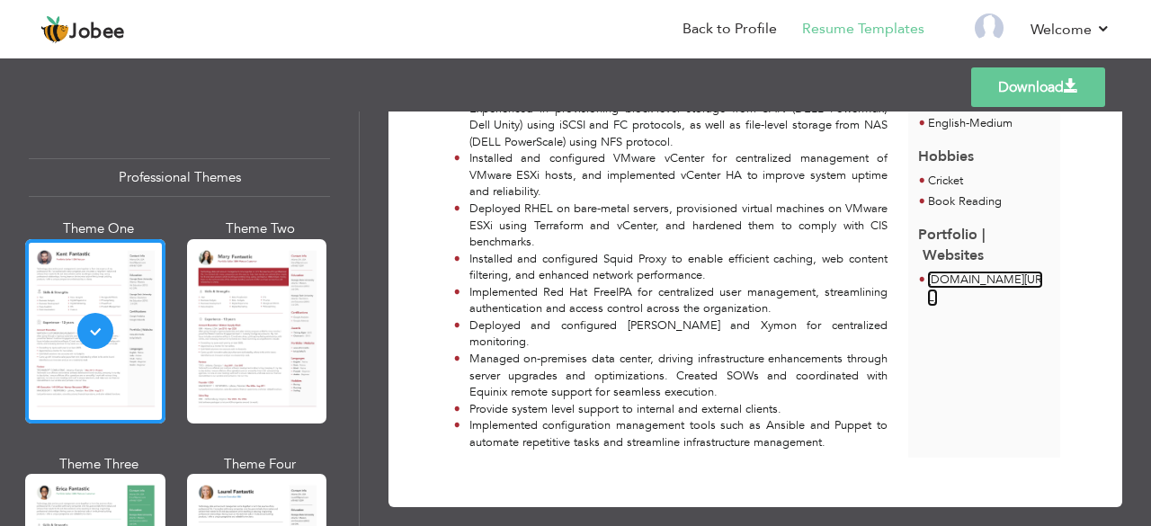
click at [941, 300] on link "[DOMAIN_NAME][URL]" at bounding box center [985, 289] width 114 height 34
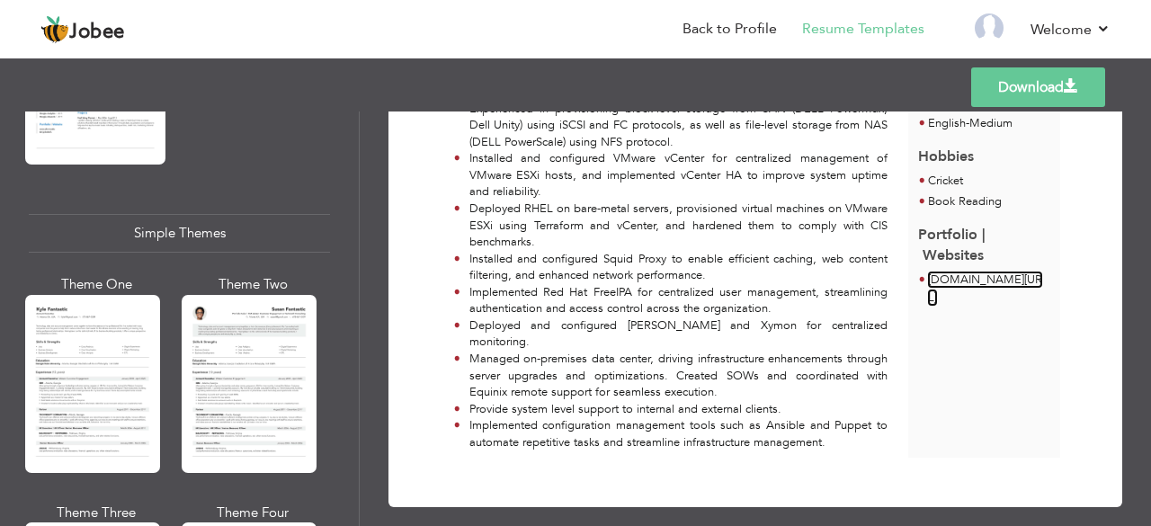
scroll to position [3066, 0]
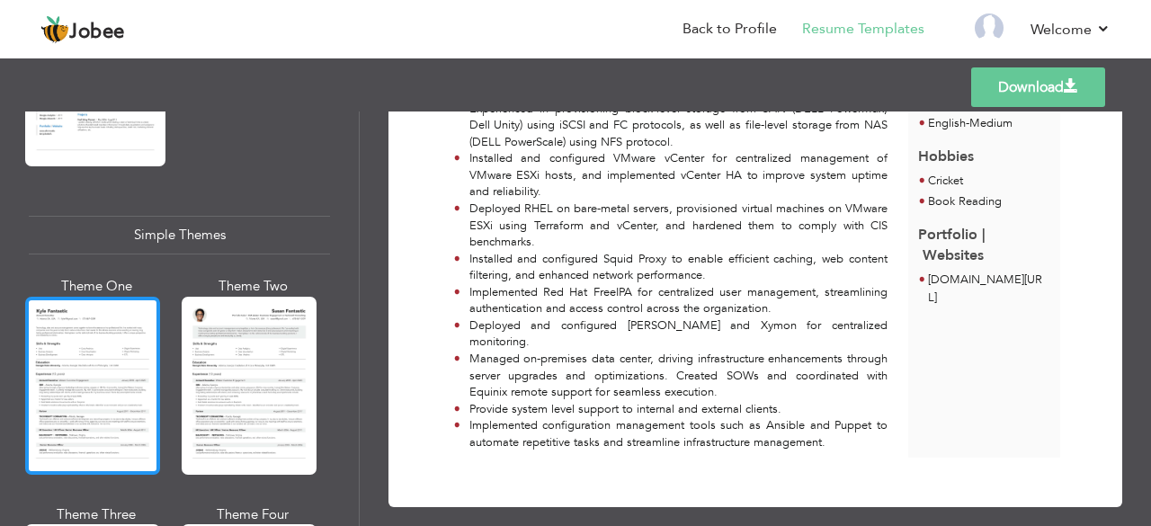
click at [72, 354] on div at bounding box center [92, 386] width 135 height 178
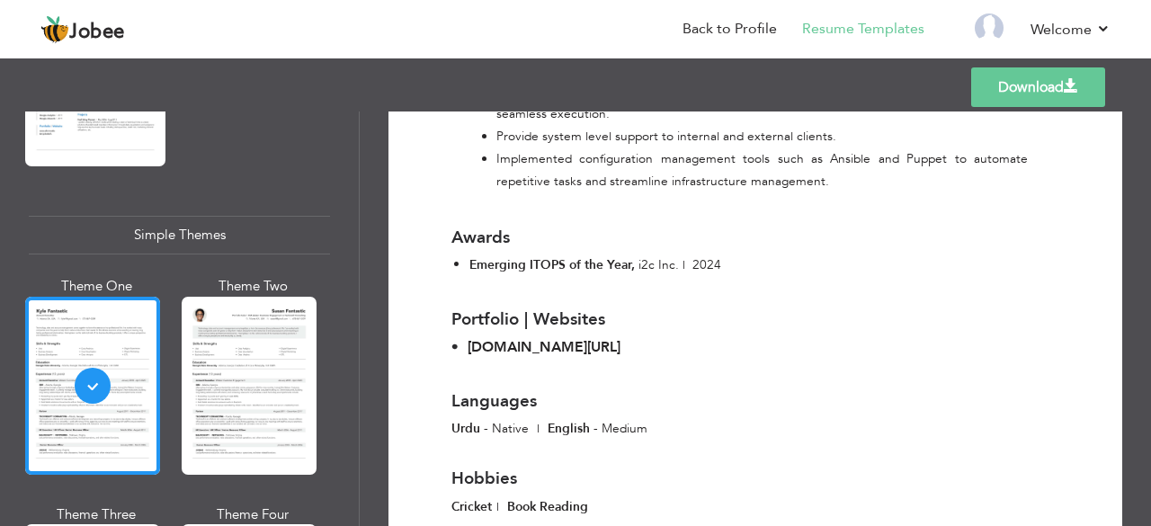
scroll to position [1087, 0]
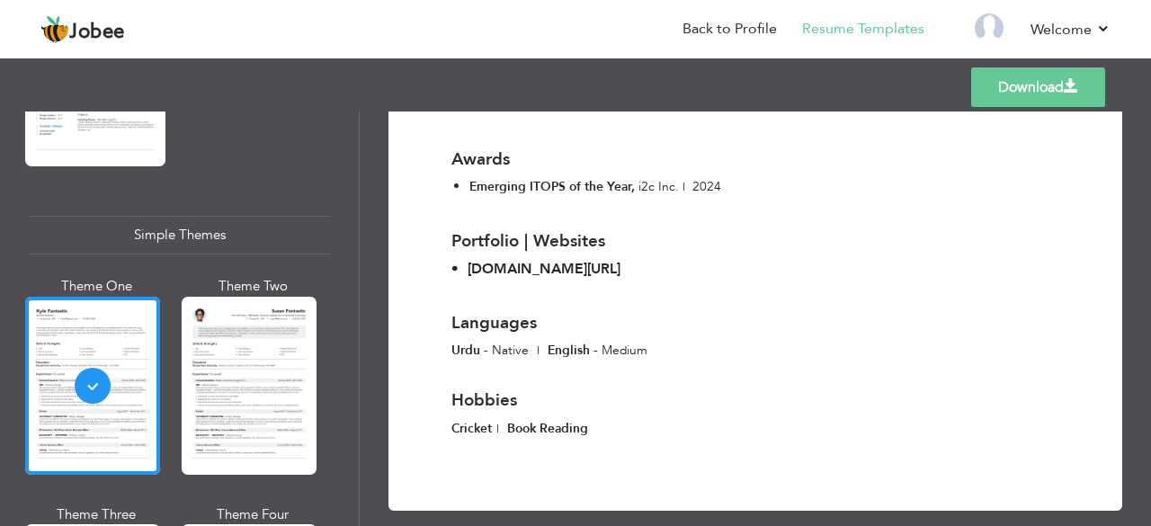
click at [1038, 85] on link "Download" at bounding box center [1038, 87] width 134 height 40
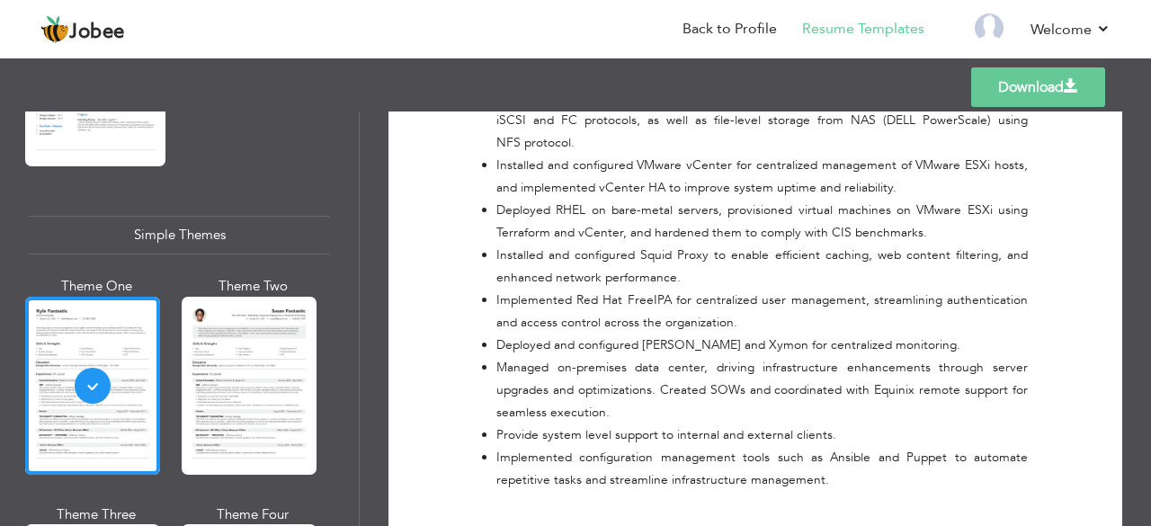
scroll to position [580, 0]
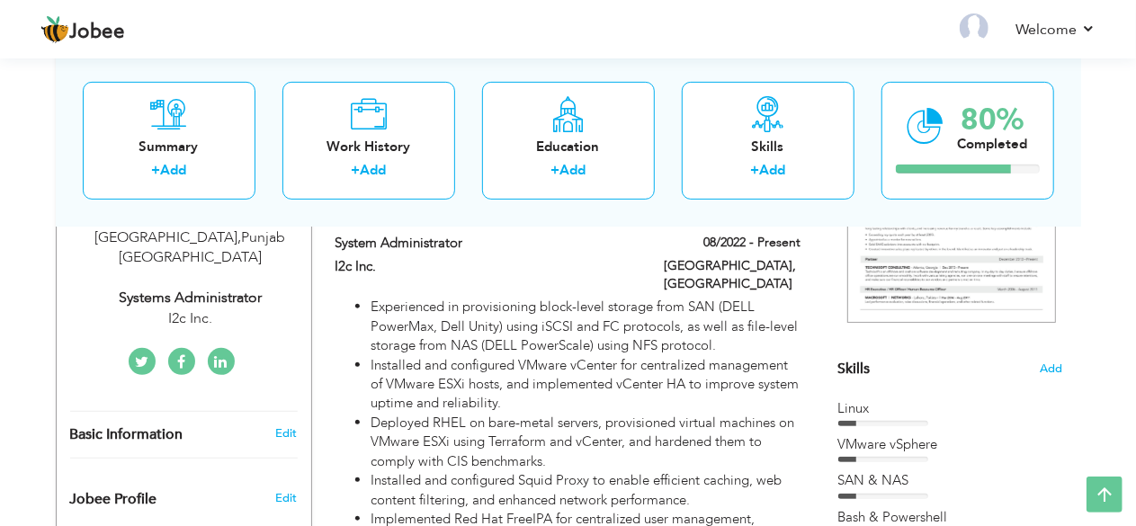
scroll to position [81, 0]
